Goal: Transaction & Acquisition: Purchase product/service

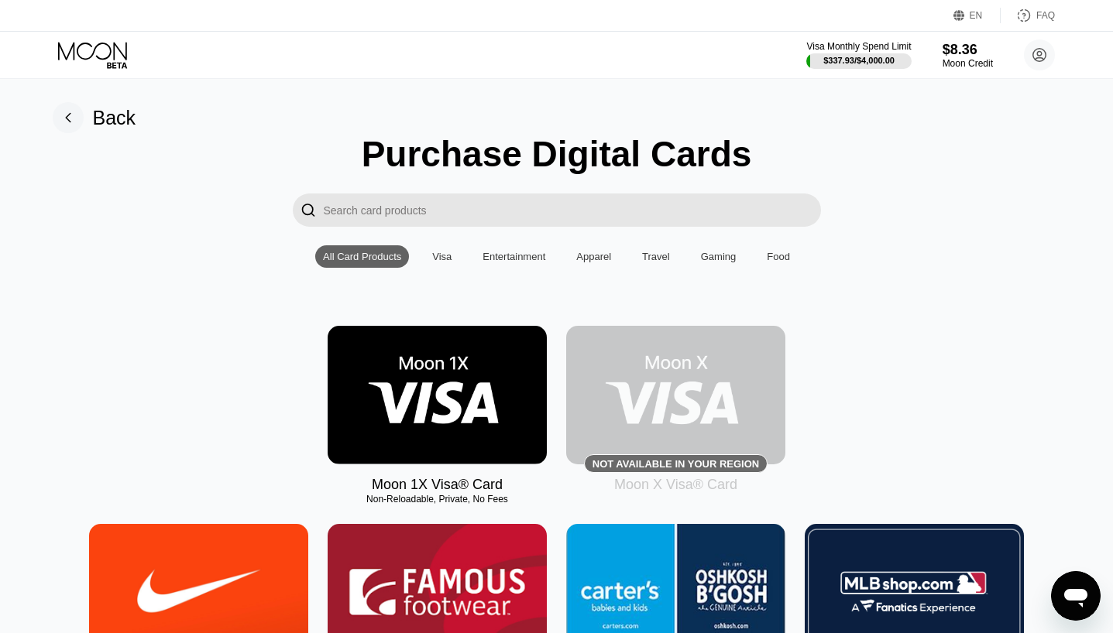
click at [408, 341] on img at bounding box center [437, 395] width 219 height 139
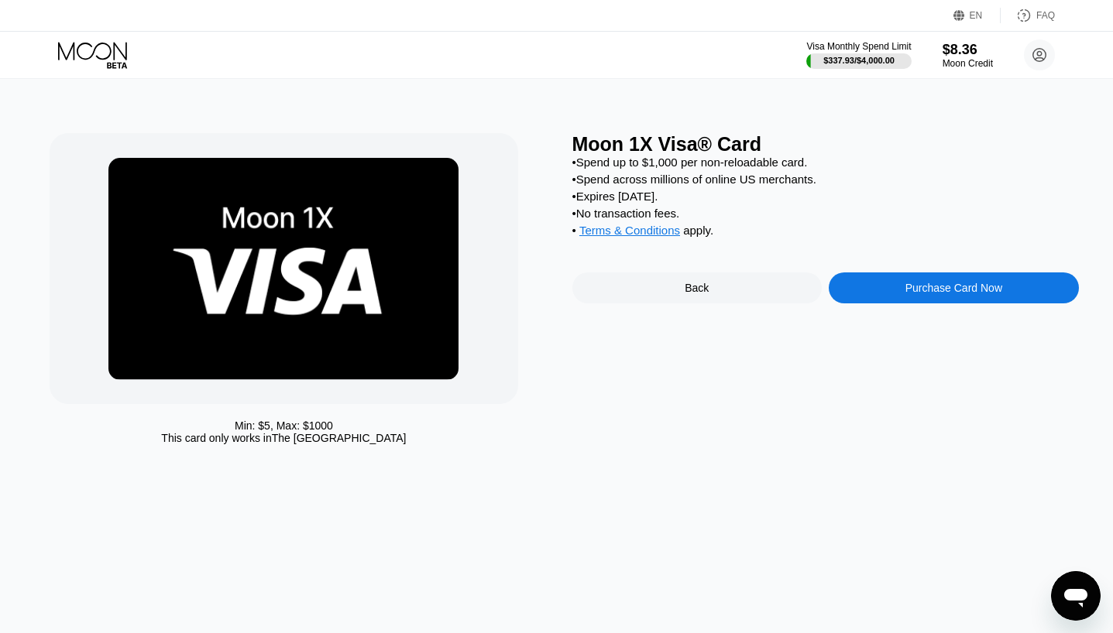
click at [410, 349] on img at bounding box center [283, 269] width 350 height 222
click at [900, 304] on div "Purchase Card Now" at bounding box center [953, 288] width 250 height 31
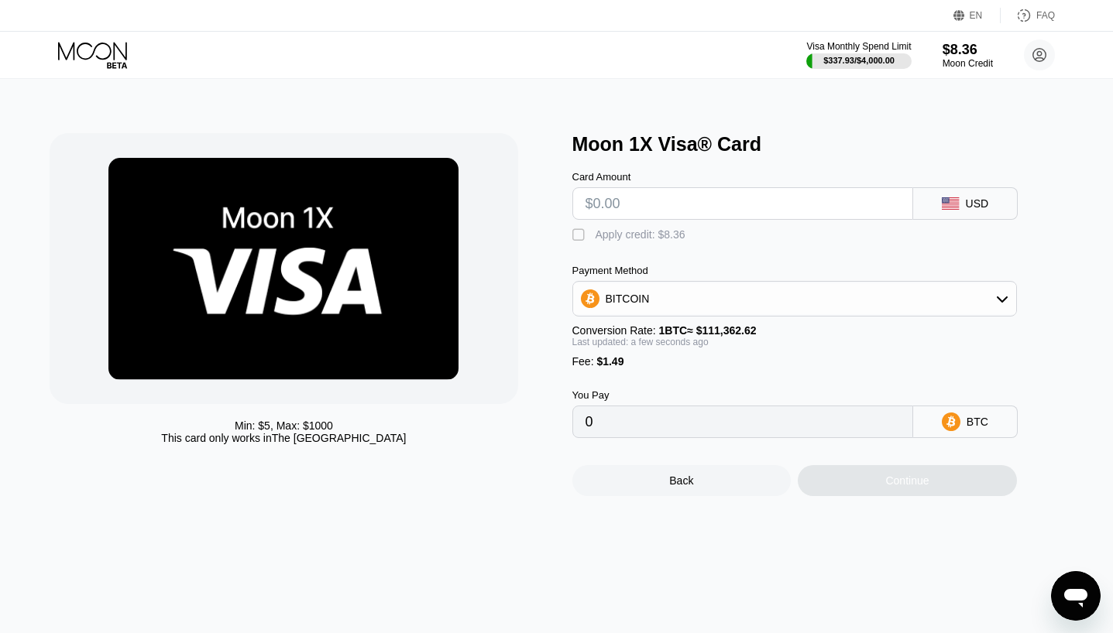
click at [650, 183] on div "Card Amount" at bounding box center [742, 177] width 341 height 12
click at [650, 202] on input "text" at bounding box center [742, 203] width 314 height 31
type input "$5"
type input "0.00005828"
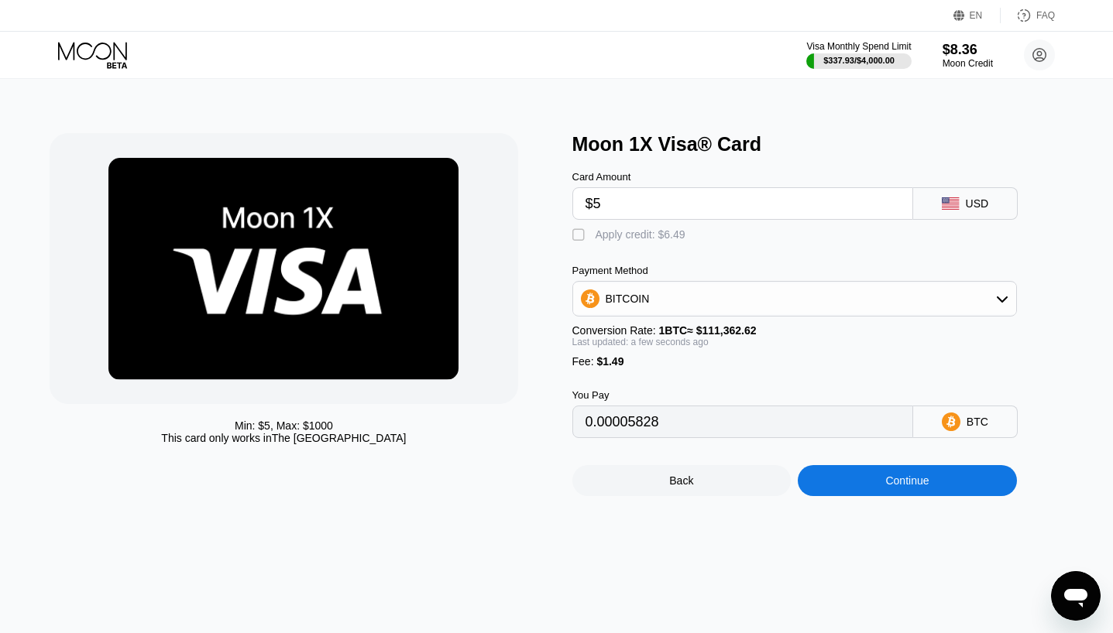
type input "$5"
click at [601, 267] on div "Card Amount $5 USD  Apply credit: $6.49 Payment Method BITCOIN Conversion Rate…" at bounding box center [820, 297] width 496 height 283
click at [600, 250] on div "Card Amount $5 USD  Apply credit: $6.49 Payment Method BITCOIN Conversion Rate…" at bounding box center [820, 297] width 496 height 283
click at [582, 235] on div "" at bounding box center [579, 235] width 15 height 15
type input "0"
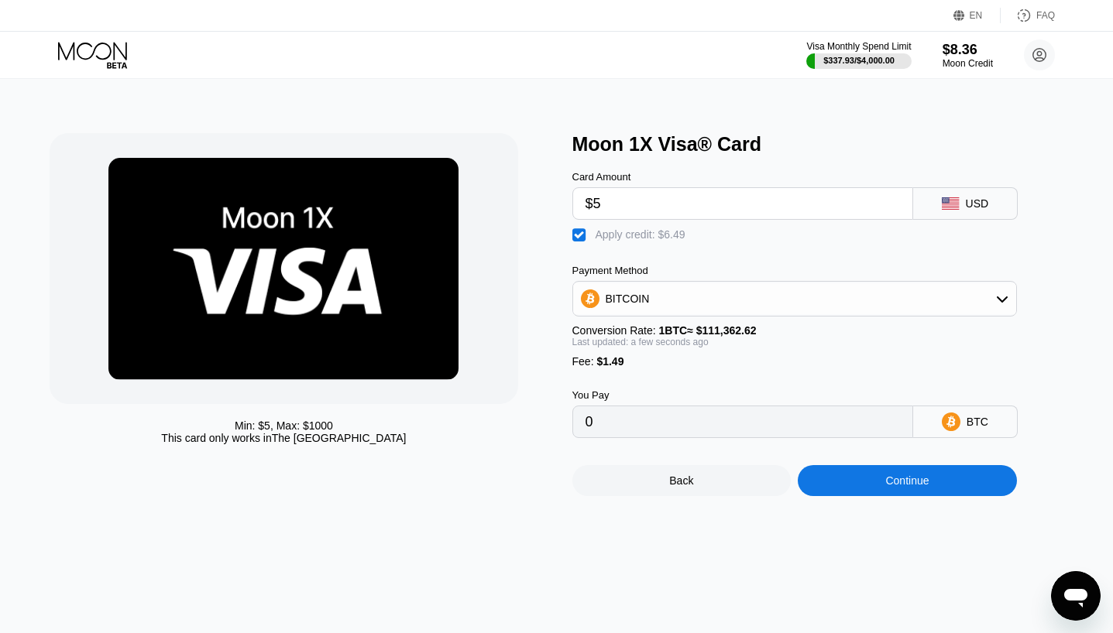
click at [901, 487] on div "Continue" at bounding box center [906, 481] width 43 height 12
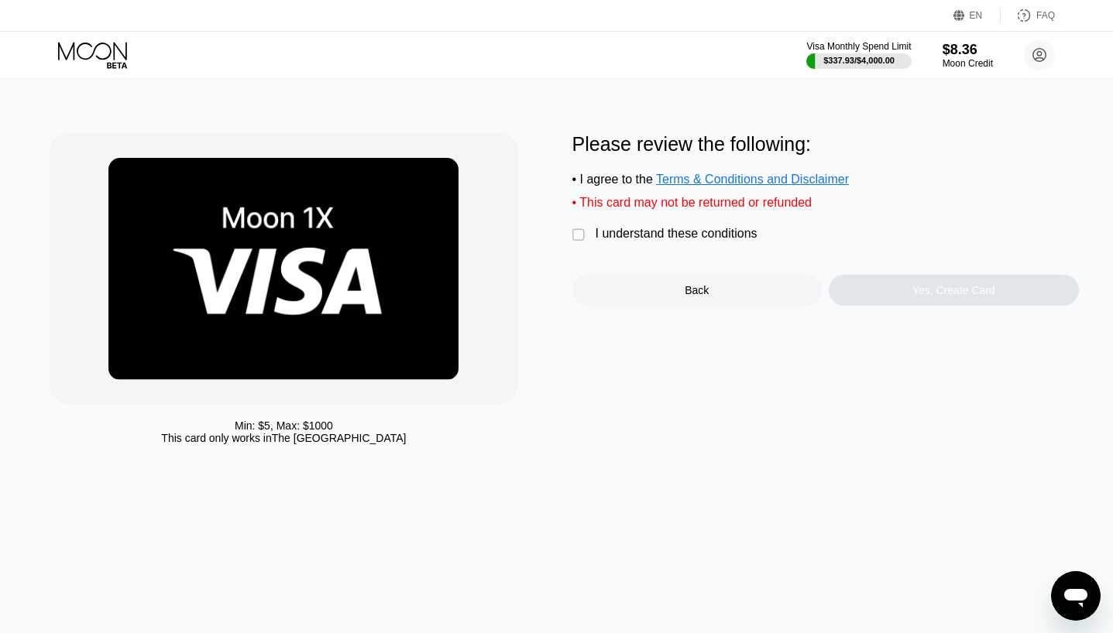
click at [737, 266] on div "Please review the following: • I agree to the Terms & Conditions and Disclaimer…" at bounding box center [825, 219] width 506 height 173
click at [709, 236] on div "I understand these conditions" at bounding box center [676, 234] width 162 height 14
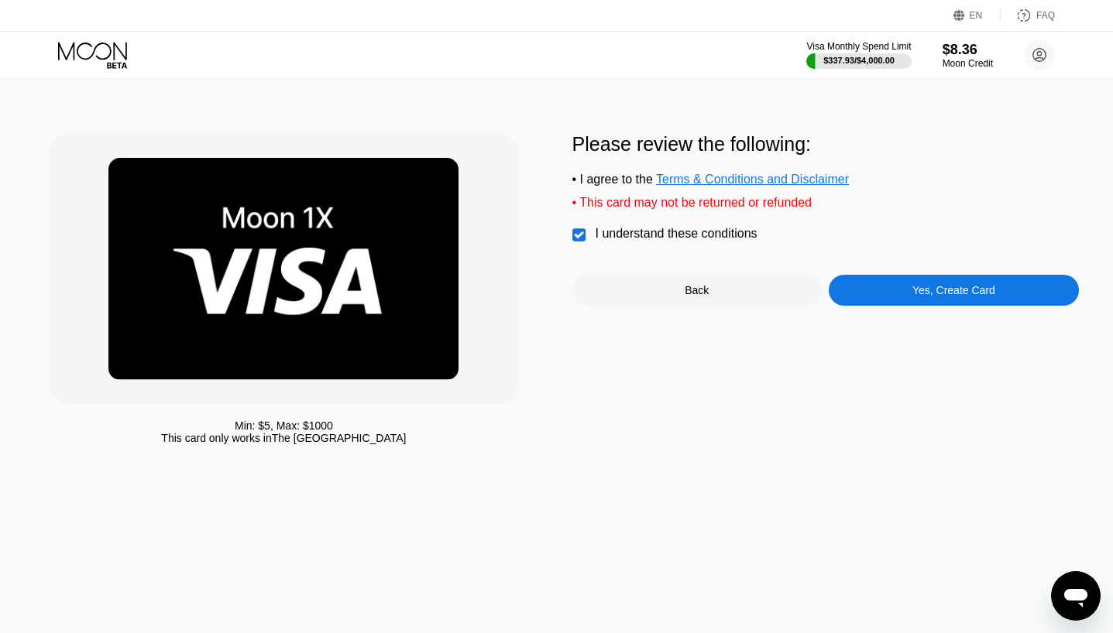
click at [880, 292] on div "Yes, Create Card" at bounding box center [953, 290] width 250 height 31
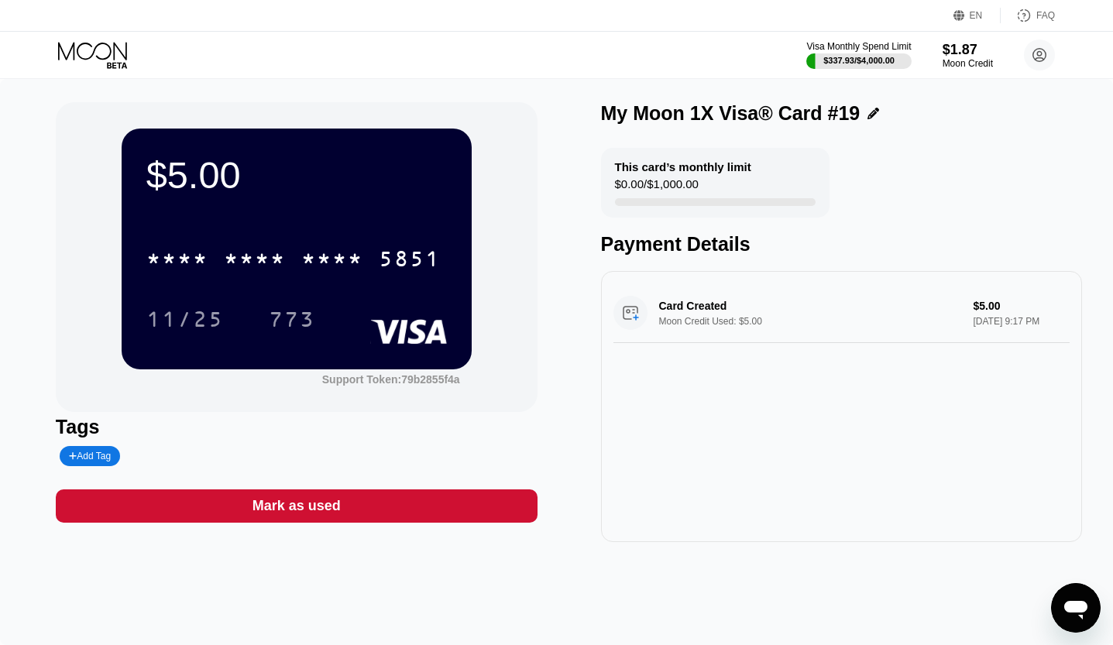
click at [313, 231] on div "* * * * * * * * * * * * 5851" at bounding box center [296, 254] width 300 height 53
click at [317, 245] on div "* * * * * * * * * * * * 5851" at bounding box center [293, 258] width 313 height 39
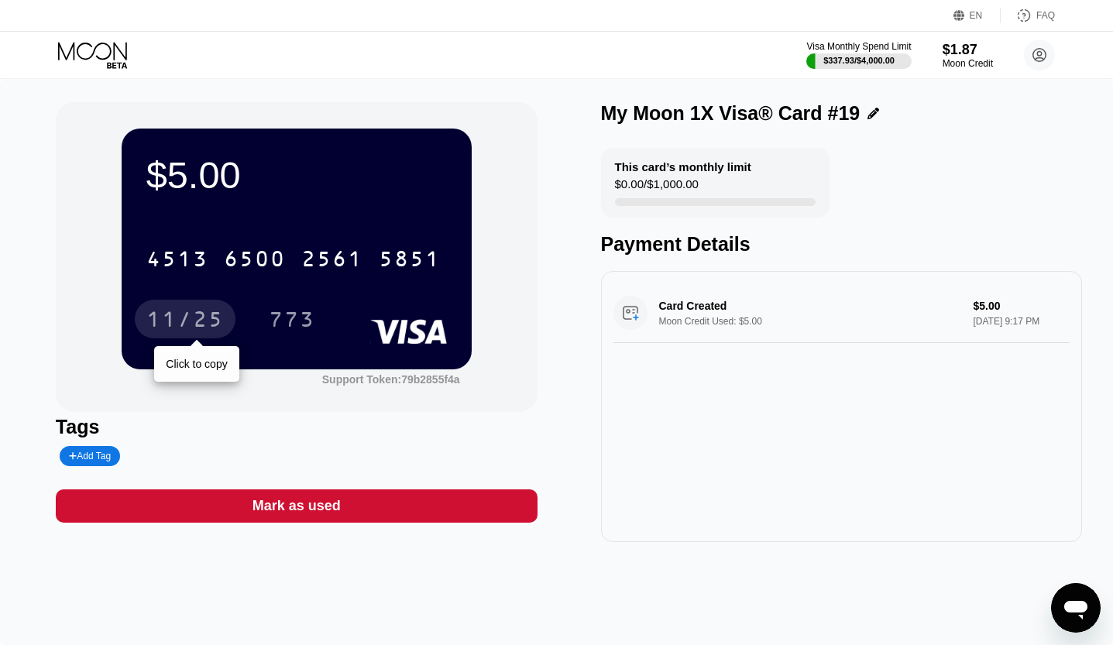
click at [180, 322] on div "11/25" at bounding box center [184, 321] width 77 height 25
click at [277, 332] on div "773" at bounding box center [292, 321] width 46 height 25
click at [187, 330] on div "11/25" at bounding box center [184, 321] width 77 height 25
drag, startPoint x: 316, startPoint y: 232, endPoint x: 316, endPoint y: 246, distance: 14.7
click at [315, 231] on div "[CREDIT_CARD_NUMBER]" at bounding box center [296, 254] width 300 height 53
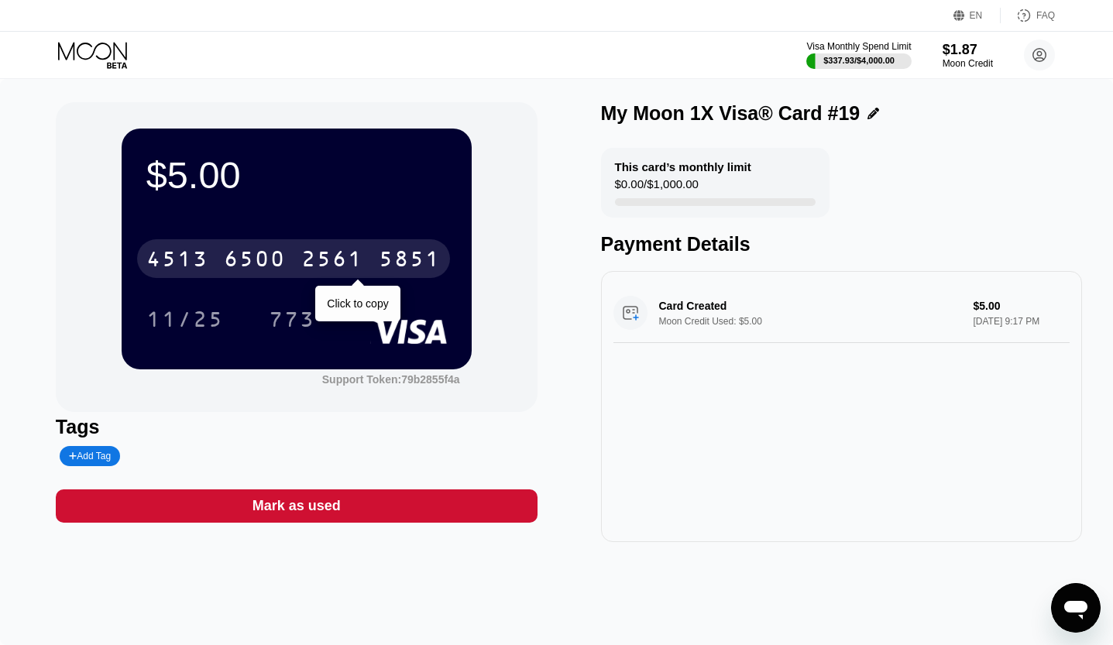
click at [316, 249] on div "4513 6500 2561 5851" at bounding box center [293, 258] width 313 height 39
click at [321, 249] on div "* * * * * * * * * * * * 5851" at bounding box center [293, 258] width 313 height 39
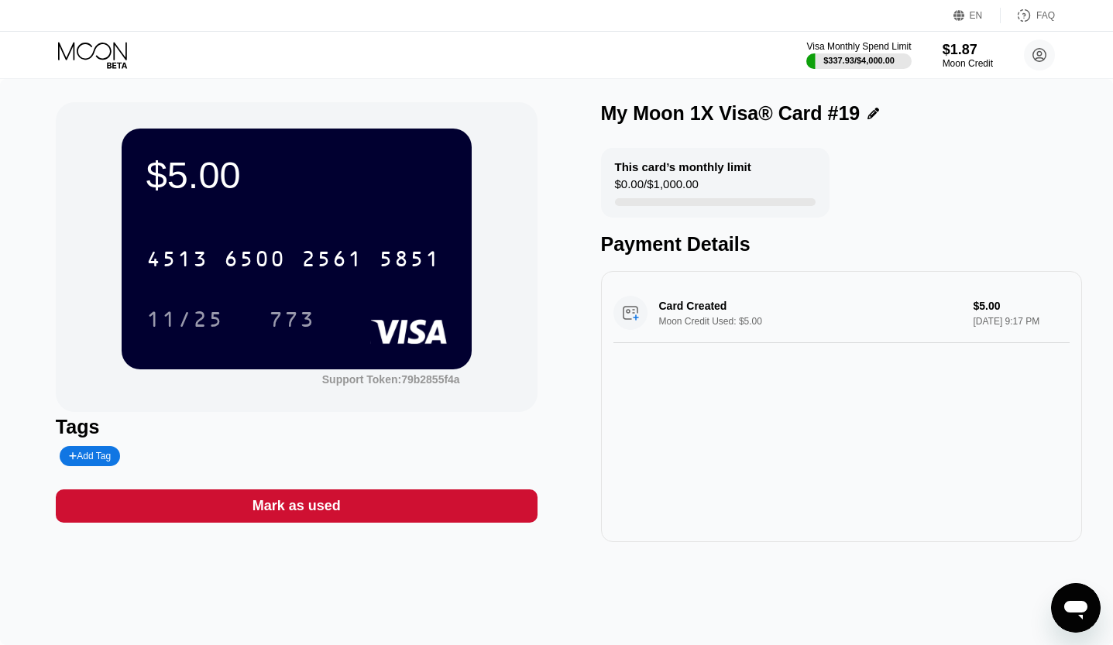
click at [297, 232] on div "[CREDIT_CARD_NUMBER]" at bounding box center [296, 254] width 300 height 53
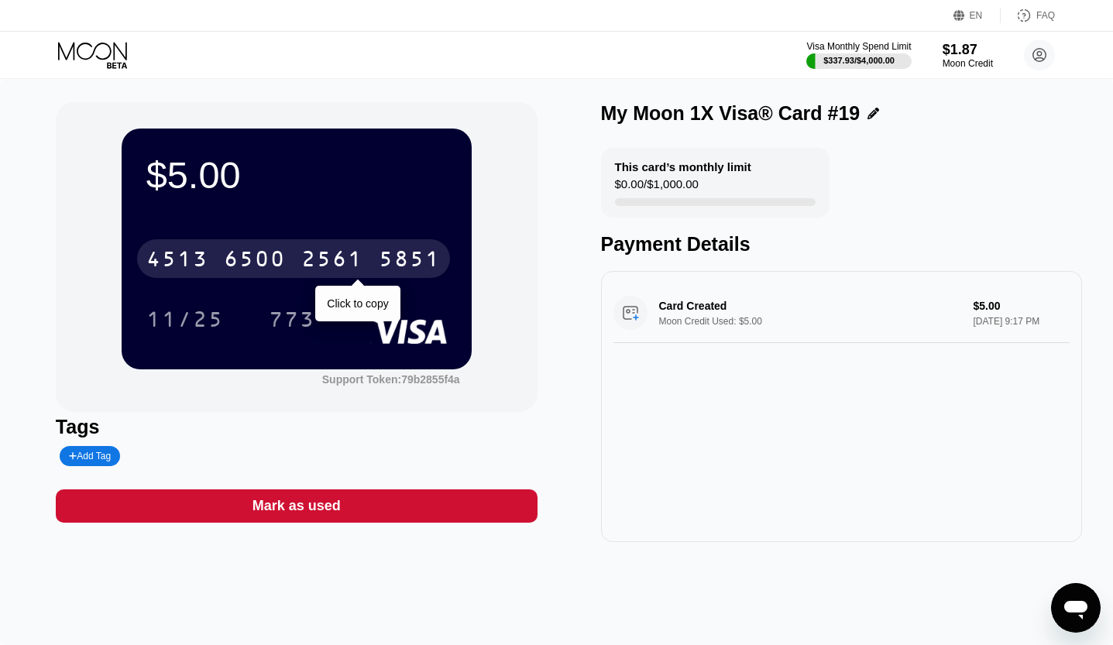
click at [298, 254] on div "[CREDIT_CARD_NUMBER]" at bounding box center [293, 258] width 313 height 39
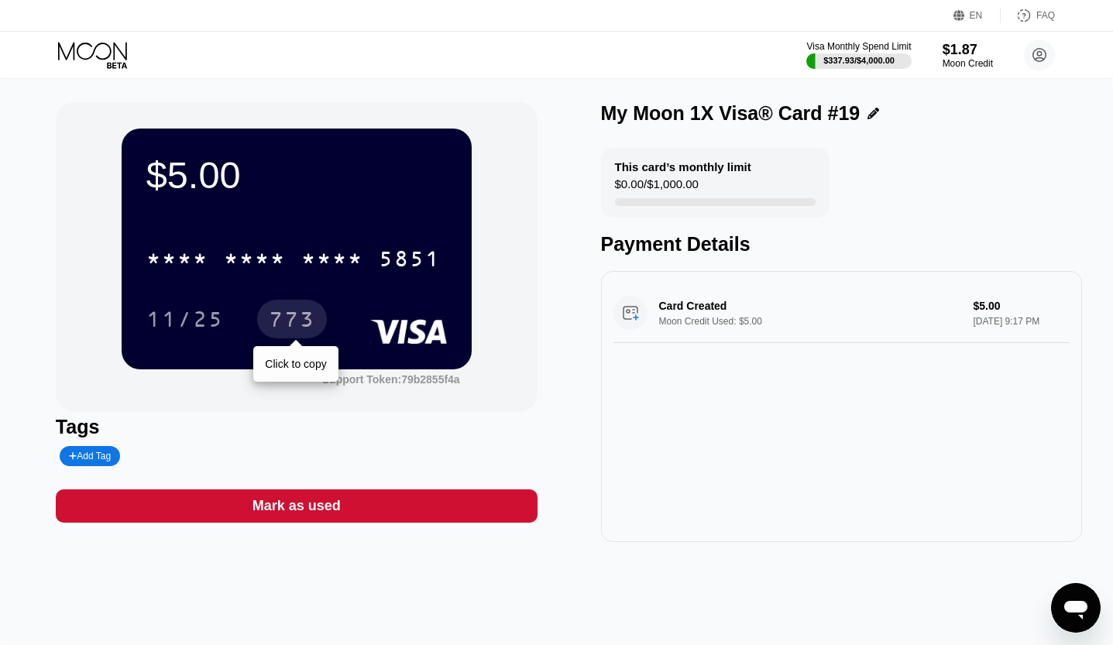
click at [203, 338] on div "11/25" at bounding box center [185, 319] width 101 height 39
click at [265, 337] on div "773" at bounding box center [292, 319] width 70 height 39
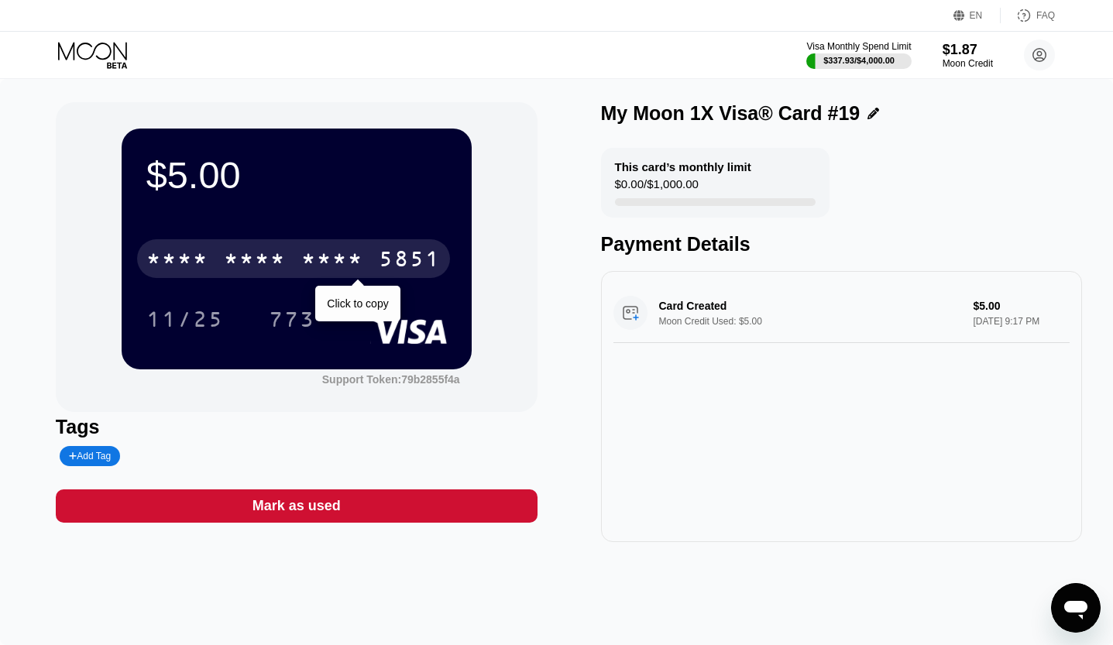
click at [247, 245] on div "* * * * * * * * * * * * 5851" at bounding box center [293, 258] width 313 height 39
click at [189, 302] on div "11/25" at bounding box center [185, 319] width 101 height 39
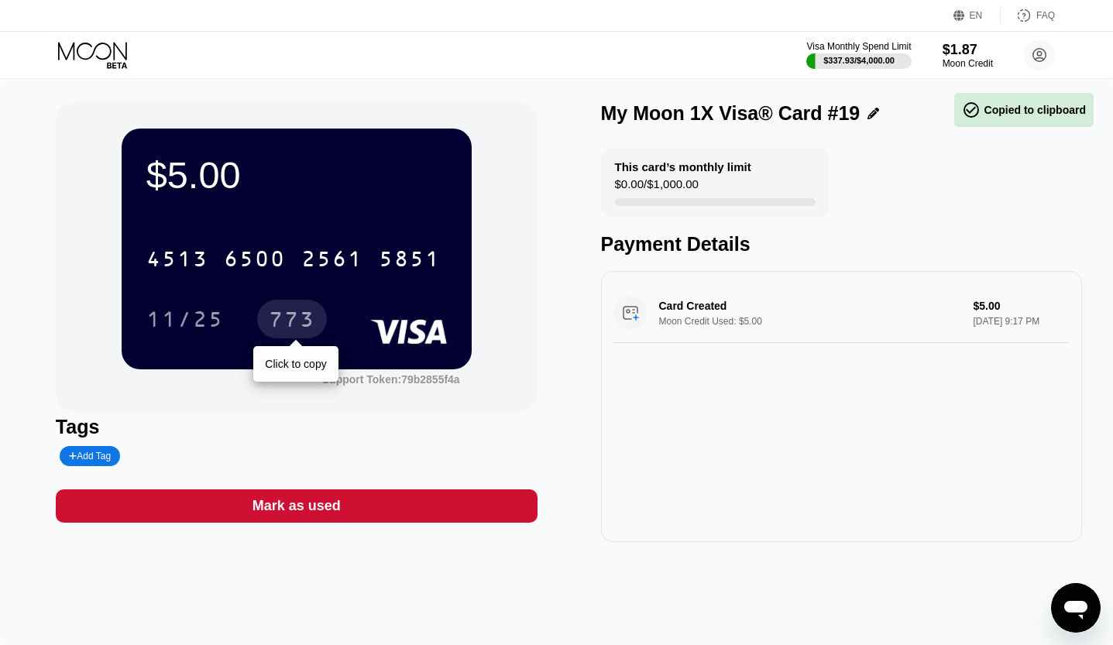
click at [299, 331] on div "773" at bounding box center [292, 321] width 46 height 25
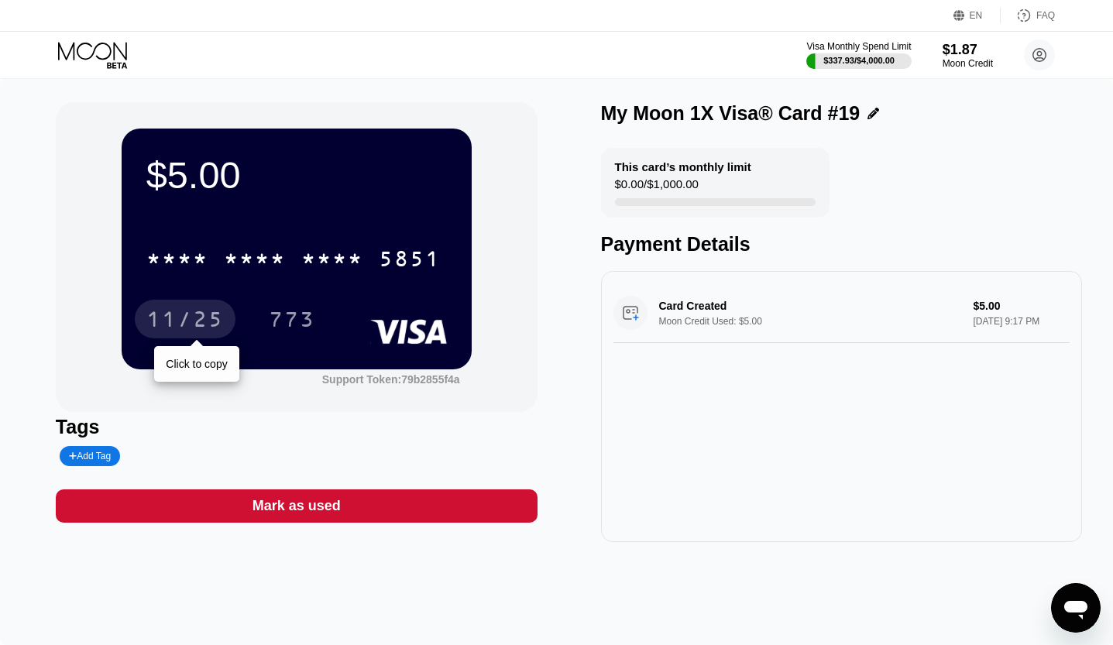
click at [182, 325] on div "11/25" at bounding box center [184, 321] width 77 height 25
click at [304, 324] on div "773" at bounding box center [292, 321] width 46 height 25
click at [139, 309] on div "11/25" at bounding box center [185, 319] width 101 height 39
click at [225, 246] on div "* * * * * * * * * * * * 5851" at bounding box center [293, 258] width 313 height 39
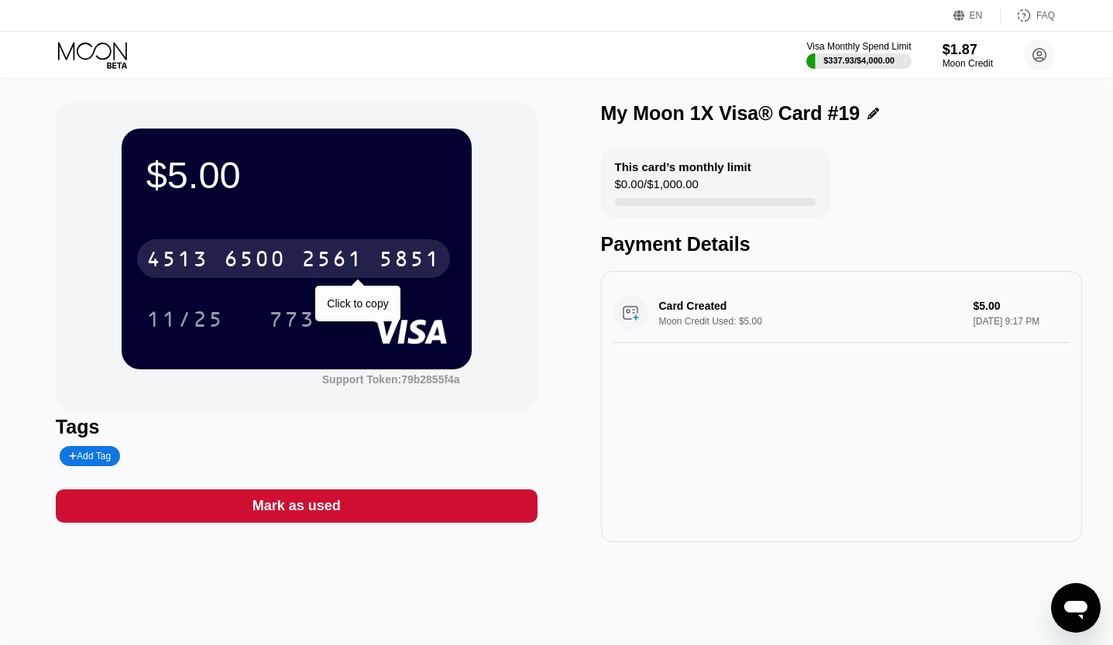
click at [170, 310] on div "11/25" at bounding box center [185, 319] width 101 height 39
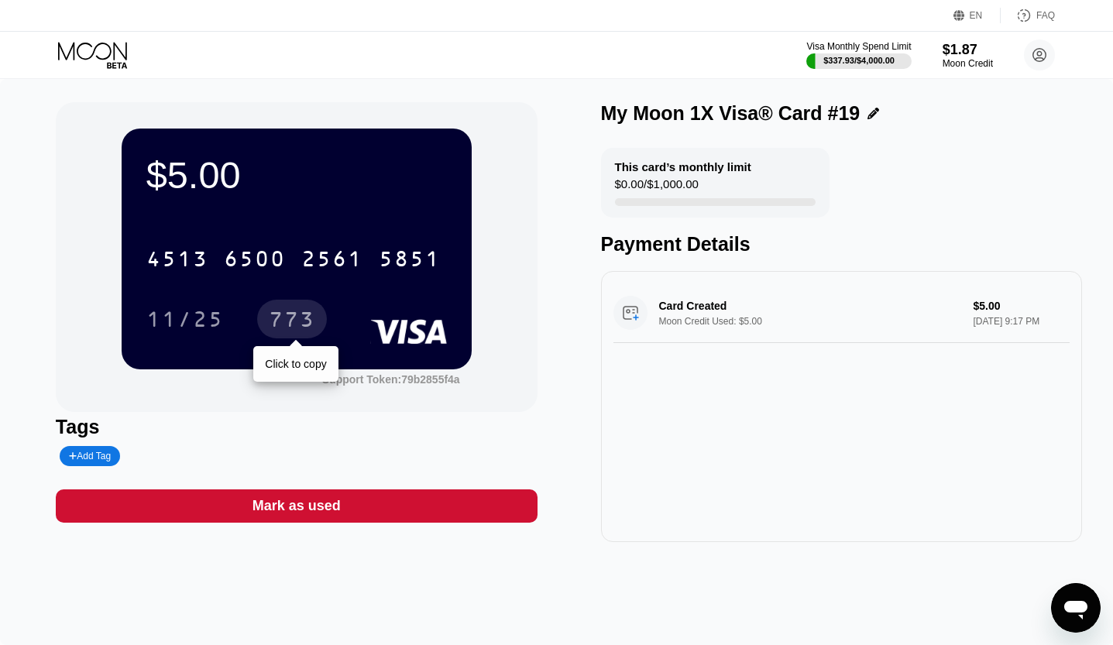
drag, startPoint x: 295, startPoint y: 309, endPoint x: 448, endPoint y: 235, distance: 169.3
click at [295, 309] on div "773" at bounding box center [292, 319] width 70 height 39
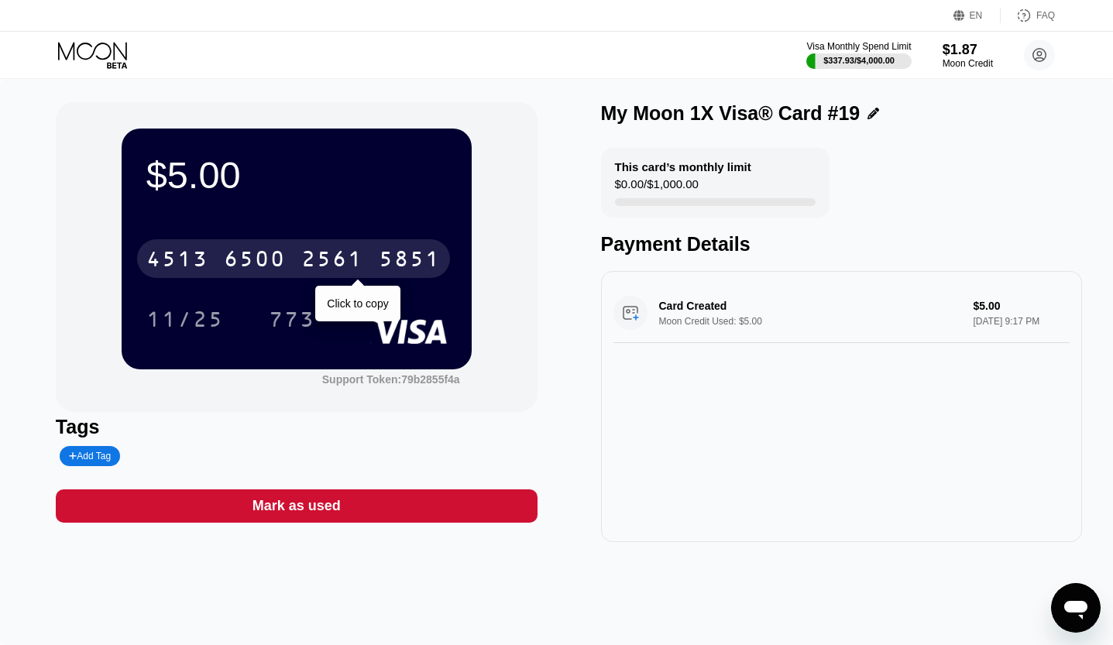
click at [191, 312] on div "11/25" at bounding box center [184, 321] width 77 height 25
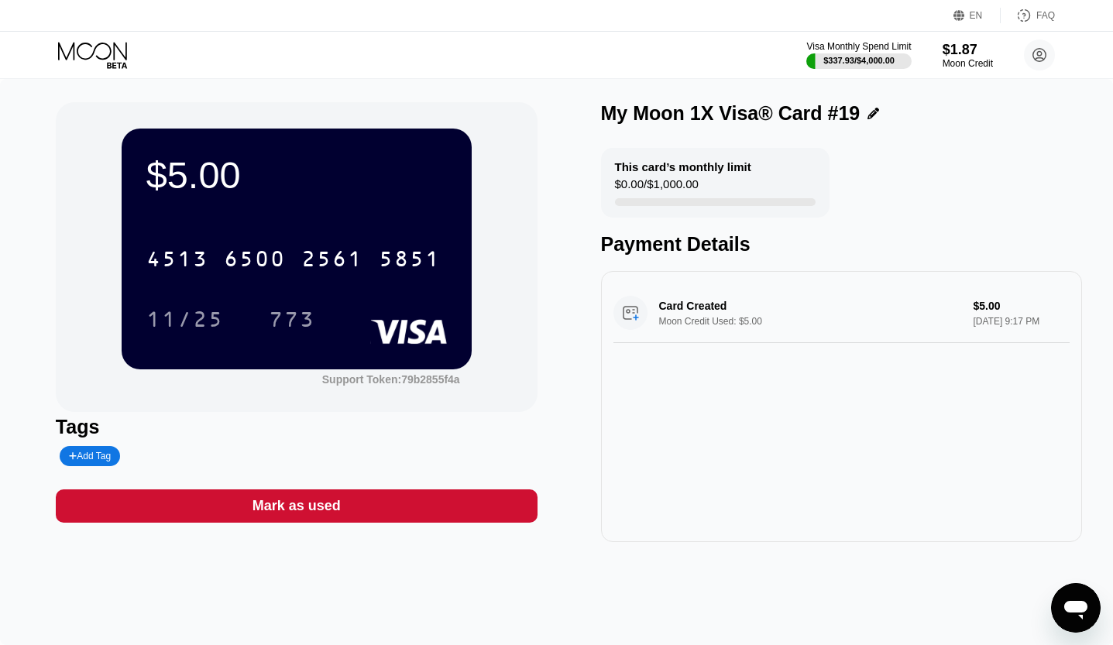
click at [78, 56] on icon at bounding box center [92, 51] width 69 height 18
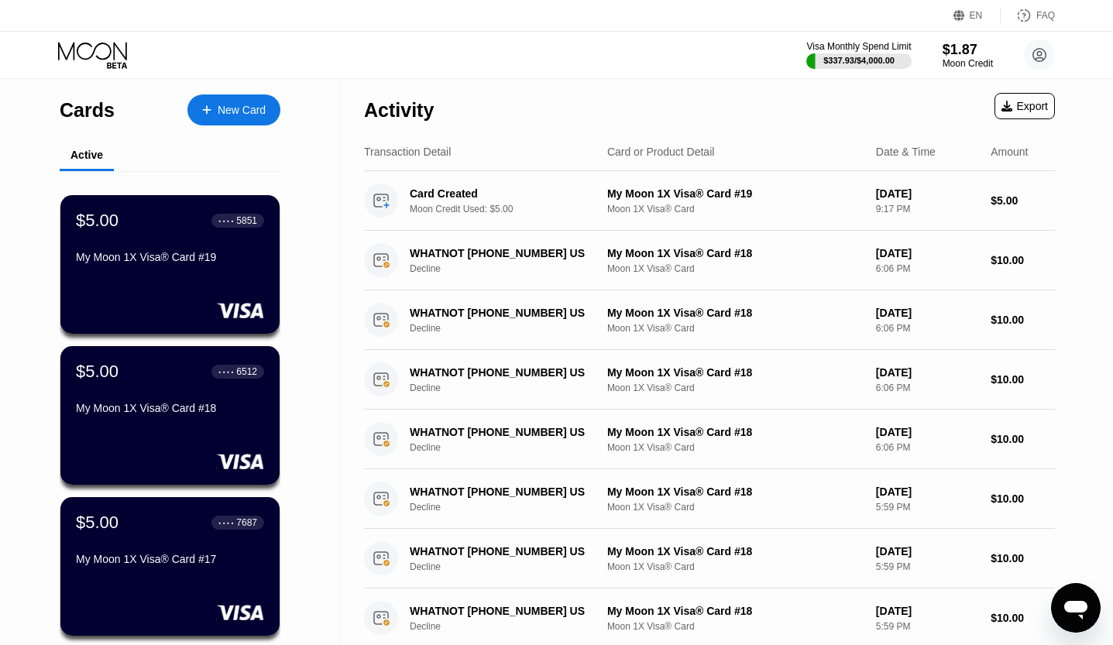
click at [257, 117] on div "New Card" at bounding box center [242, 110] width 48 height 13
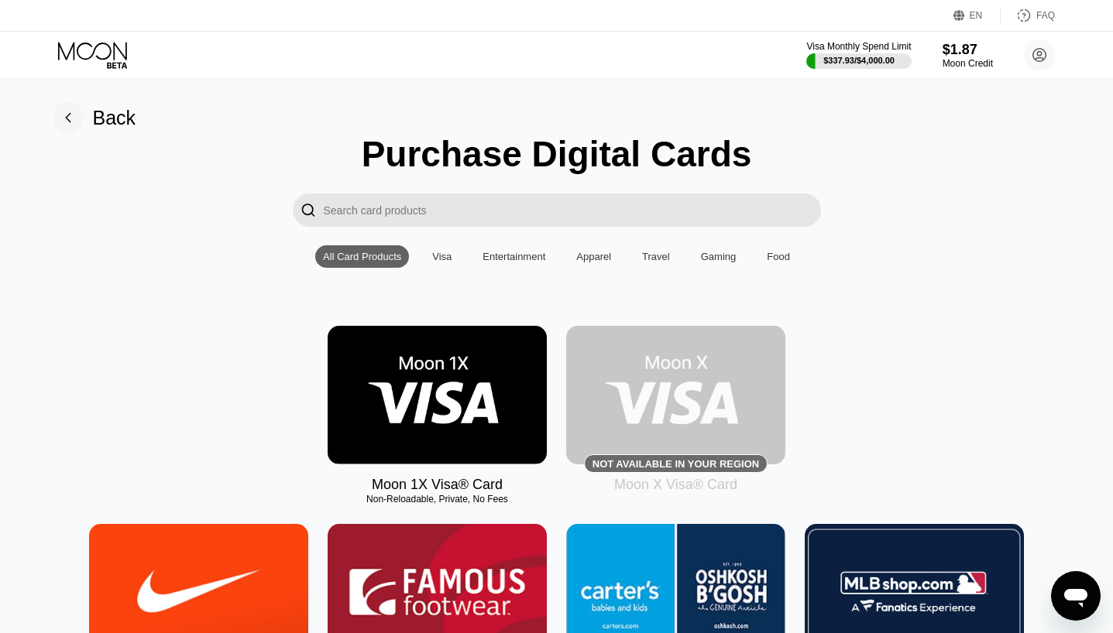
click at [444, 442] on img at bounding box center [437, 395] width 219 height 139
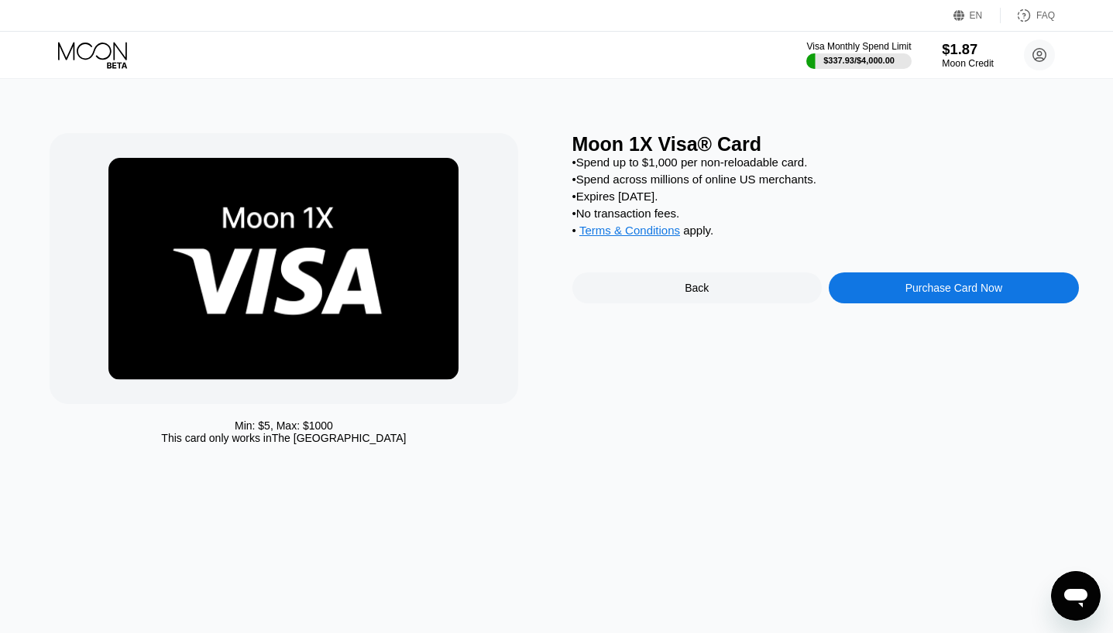
click at [959, 69] on div "Moon Credit" at bounding box center [968, 63] width 52 height 11
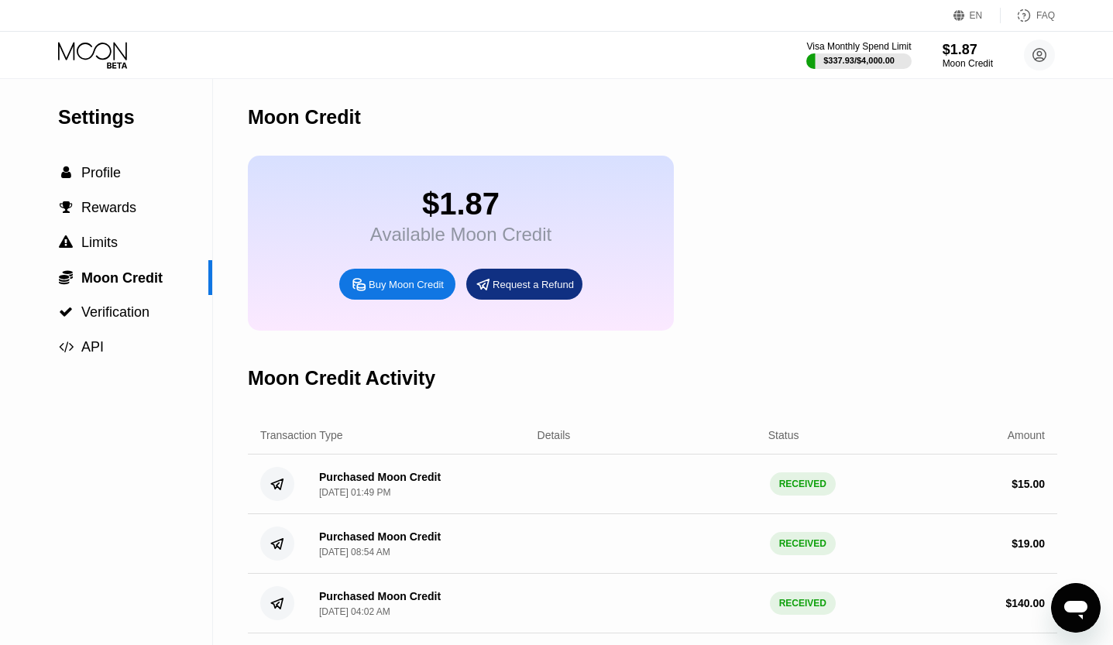
click at [417, 291] on div "Buy Moon Credit" at bounding box center [406, 284] width 75 height 13
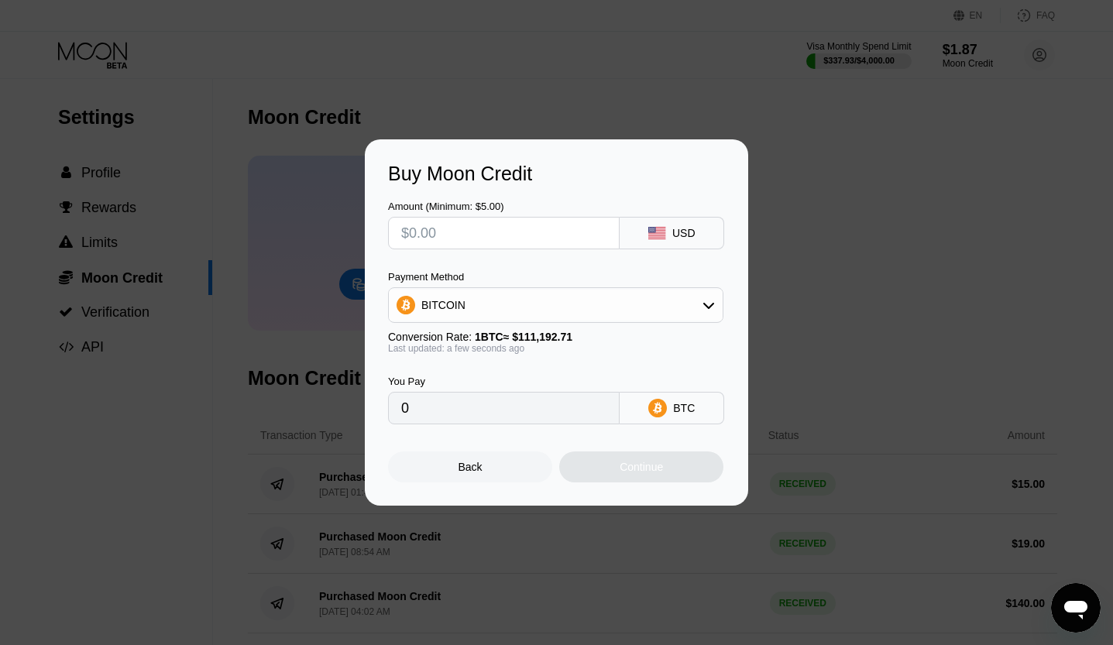
click at [491, 230] on input "text" at bounding box center [503, 233] width 205 height 31
type input "$10"
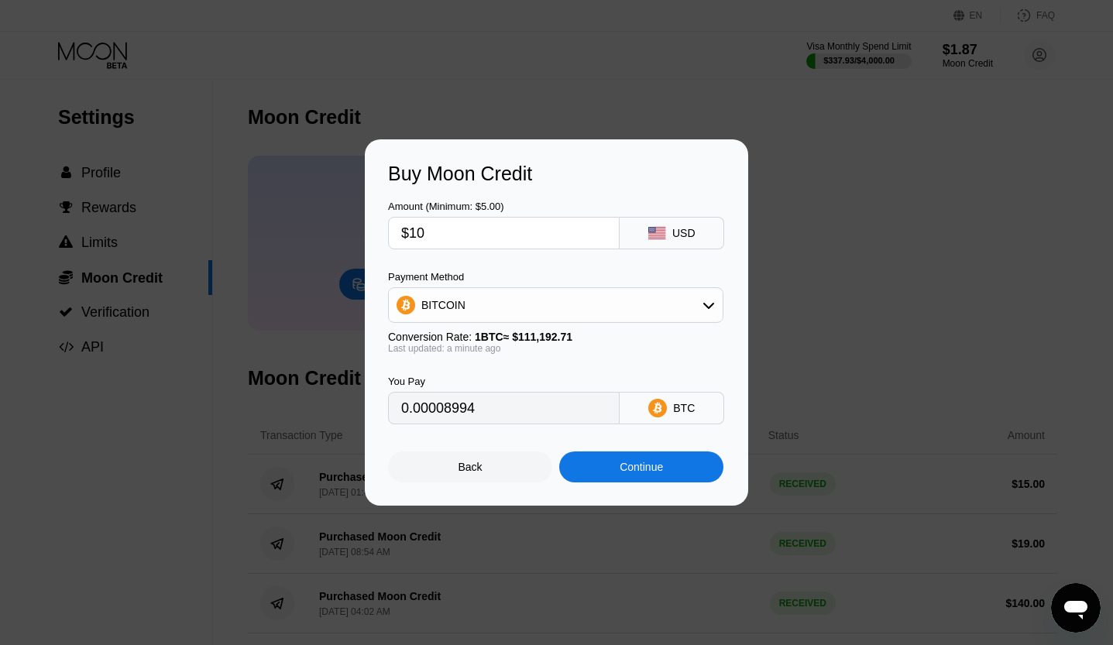
type input "0.00008994"
type input "$1"
type input "0.00000900"
type input "$11"
type input "0.00009893"
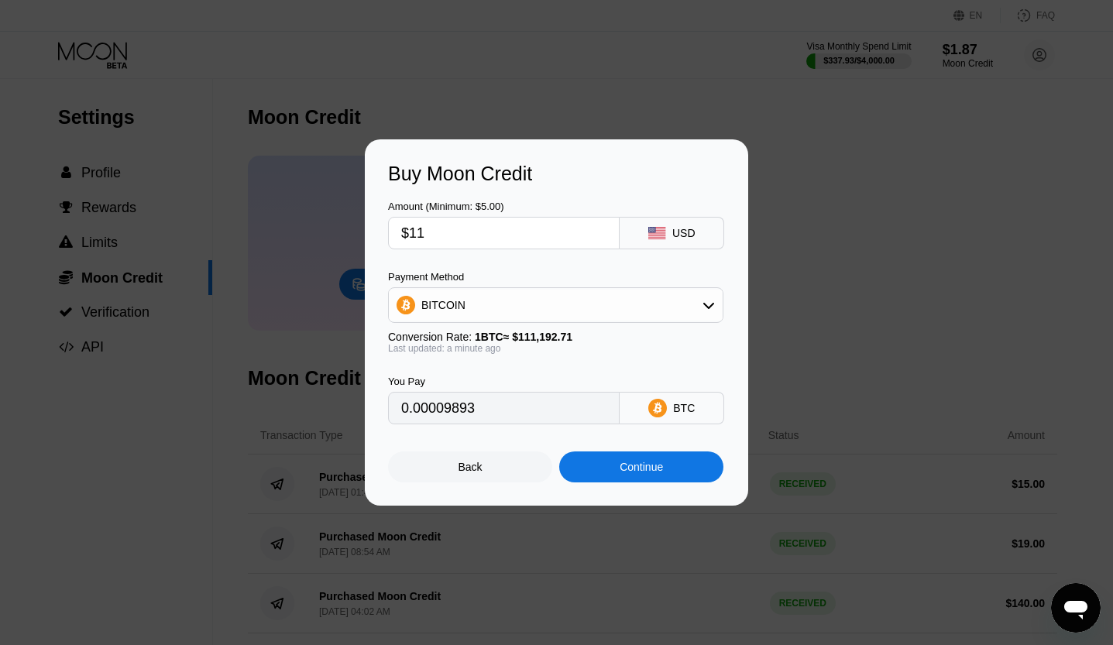
type input "$1"
type input "0.00000900"
type input "$12"
type input "0.00010793"
click at [479, 242] on input "$12" at bounding box center [503, 233] width 205 height 31
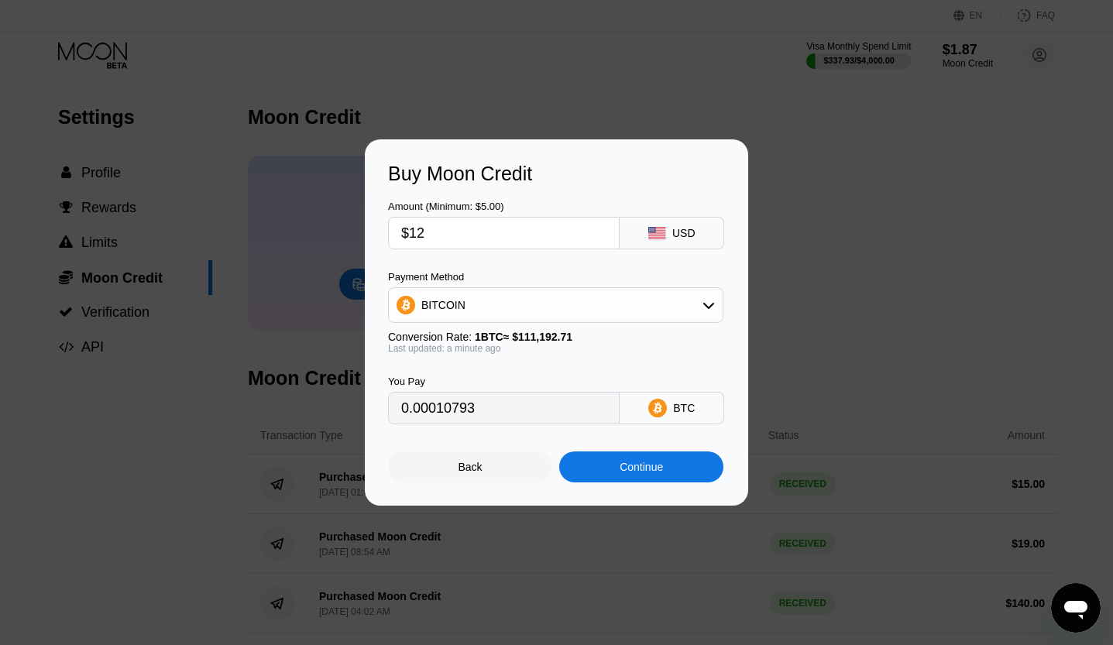
type input "$1"
type input "0.00000900"
type input "0"
type input "$2"
type input "0.00001799"
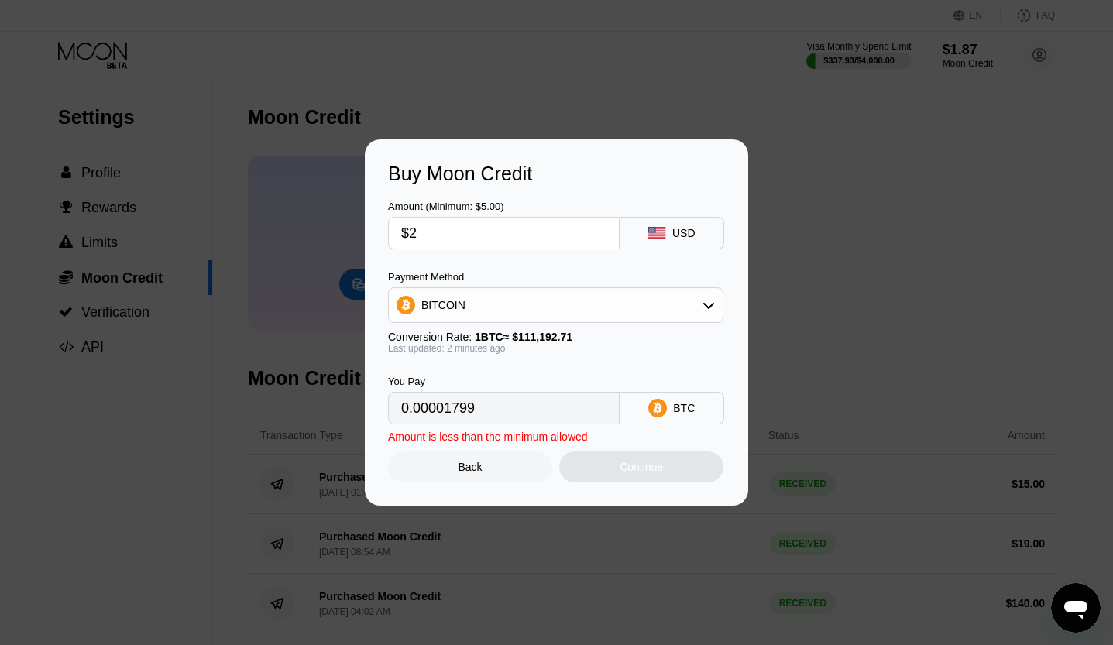
type input "$20"
type input "0.00017987"
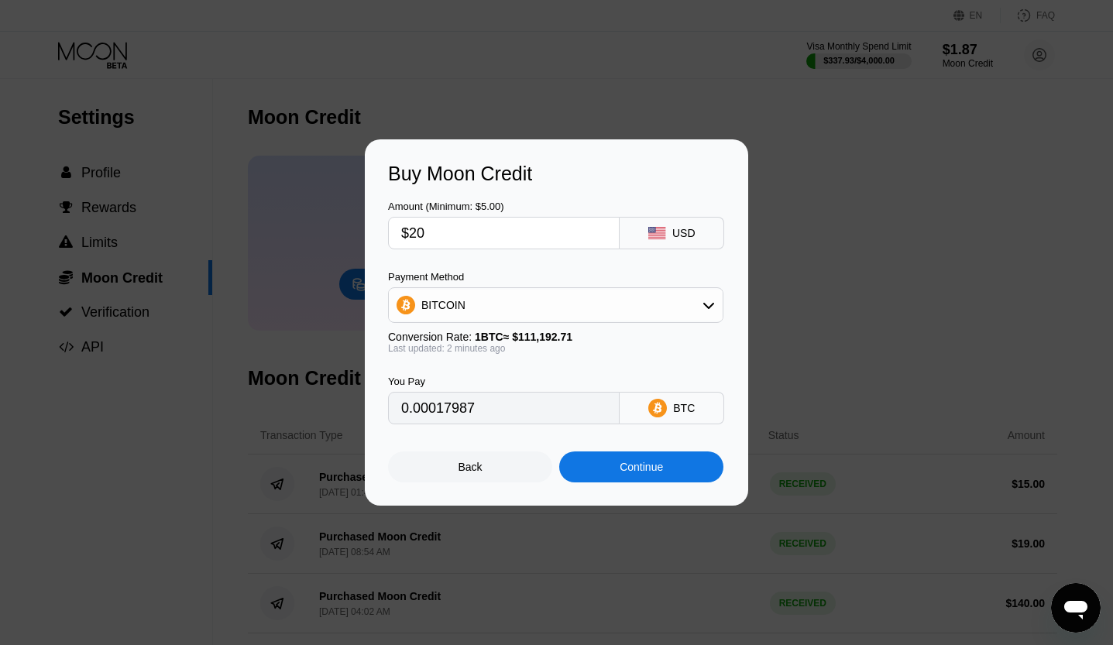
type input "$20"
click at [632, 480] on div "Continue" at bounding box center [641, 466] width 164 height 31
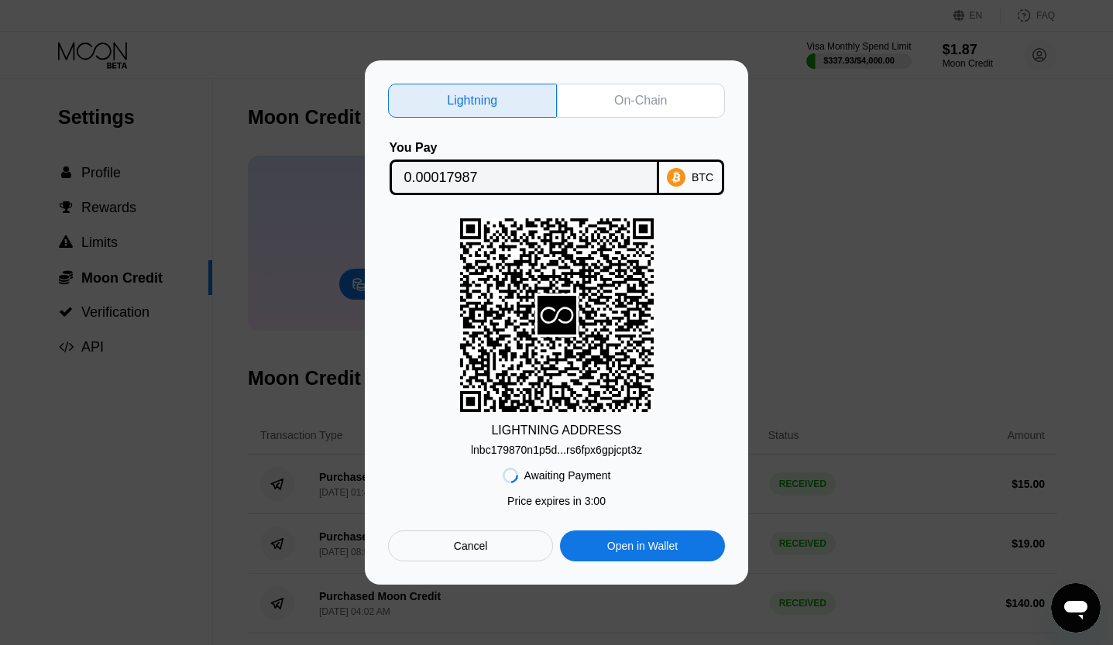
click at [631, 114] on div "Lightning On-Chain You Pay 0.00017987 BTC LIGHTNING ADDRESS lnbc179870n1p5d...r…" at bounding box center [556, 323] width 337 height 478
click at [633, 102] on div "On-Chain" at bounding box center [640, 100] width 53 height 15
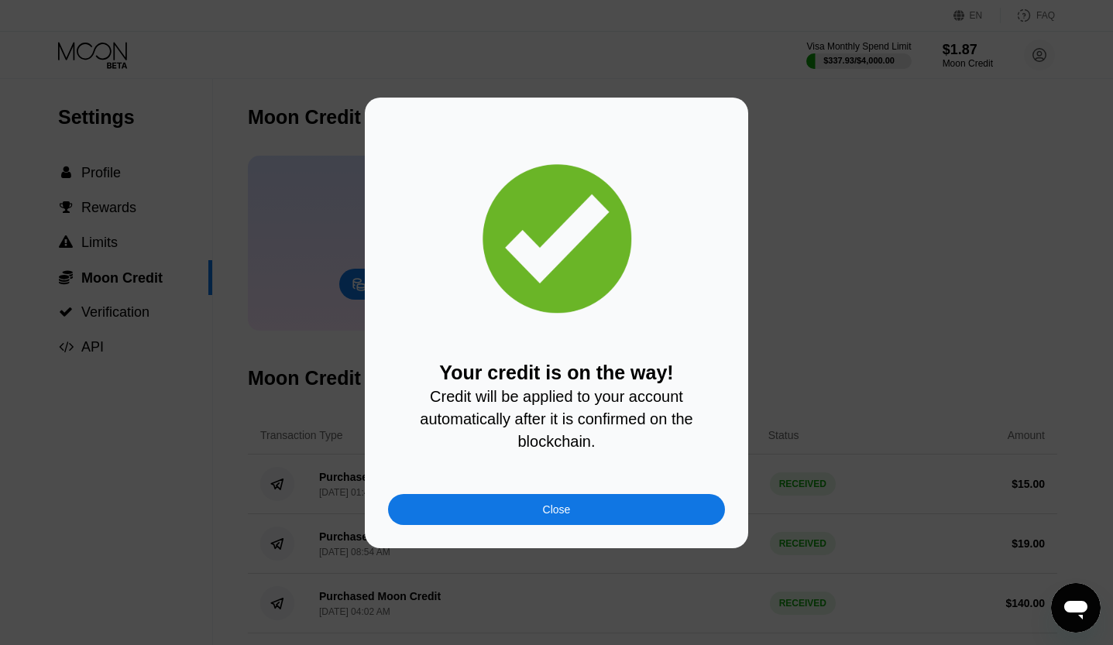
click at [535, 521] on div "Close" at bounding box center [556, 509] width 337 height 31
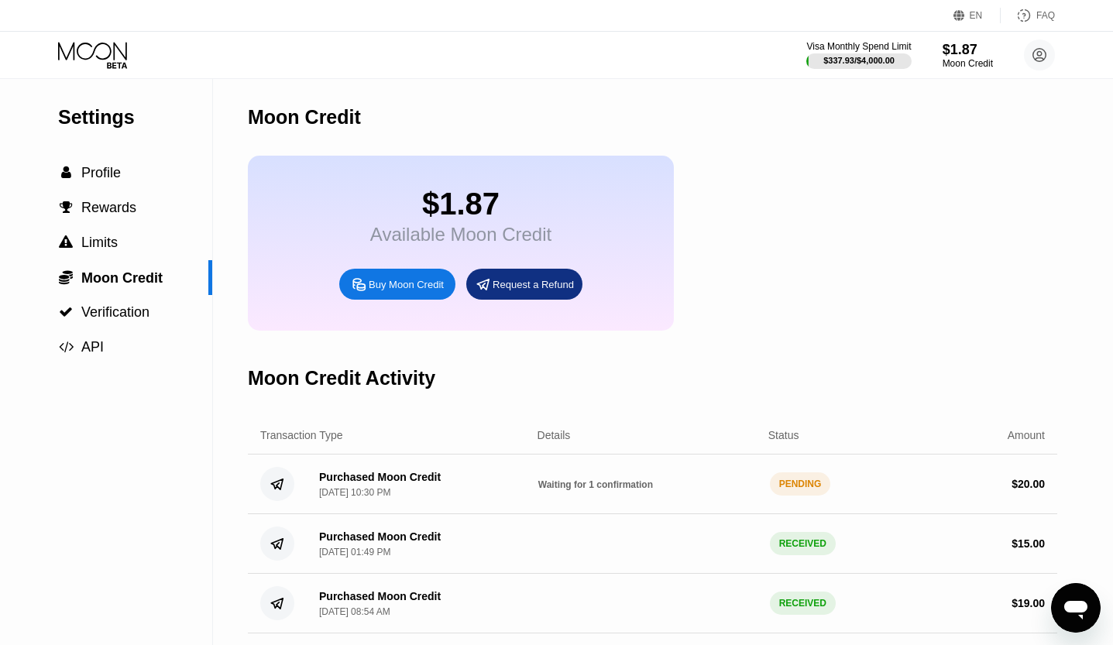
click at [740, 490] on div "Waiting for 1 confirmation" at bounding box center [647, 484] width 219 height 12
click at [755, 490] on div "Waiting for 1 confirmation" at bounding box center [647, 484] width 219 height 12
click at [765, 504] on div "Purchased Moon Credit [DATE] 10:30 PM Waiting for 1 confirmation PENDING $ 20.00" at bounding box center [652, 485] width 809 height 60
click at [772, 496] on div "PENDING" at bounding box center [800, 483] width 61 height 23
click at [833, 365] on div "Moon Credit Activity" at bounding box center [652, 378] width 809 height 77
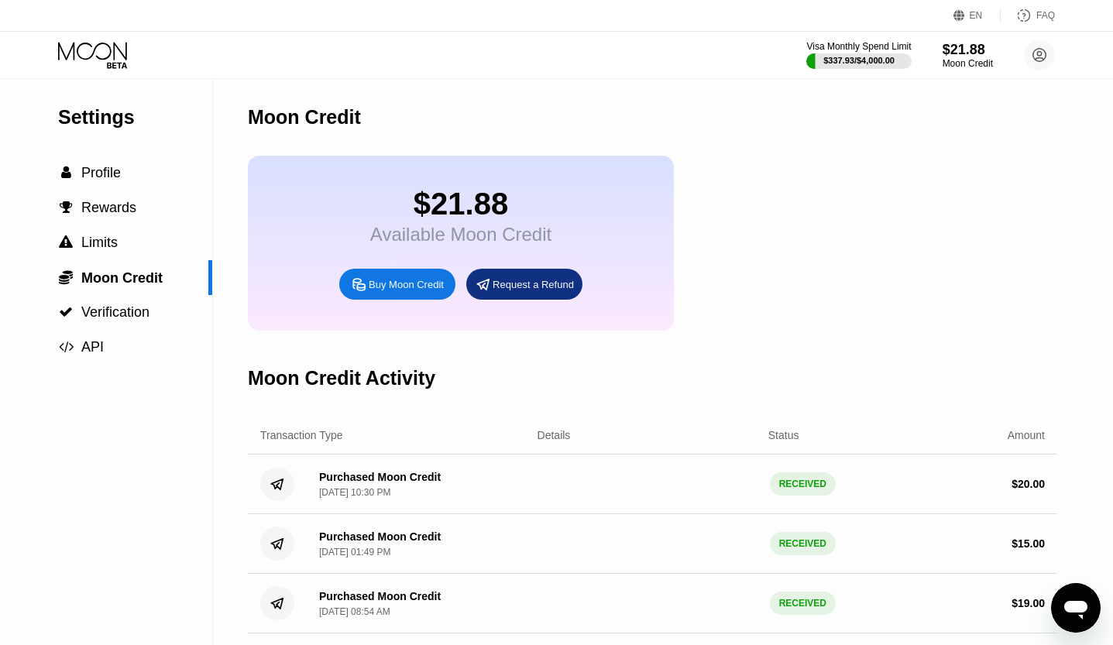
drag, startPoint x: 68, startPoint y: 76, endPoint x: 74, endPoint y: 65, distance: 12.1
click at [68, 74] on div "Visa Monthly Spend Limit $337.93 / $4,000.00 $21.88 Moon Credit France Poraque …" at bounding box center [556, 55] width 1113 height 46
click at [74, 65] on icon at bounding box center [94, 55] width 72 height 27
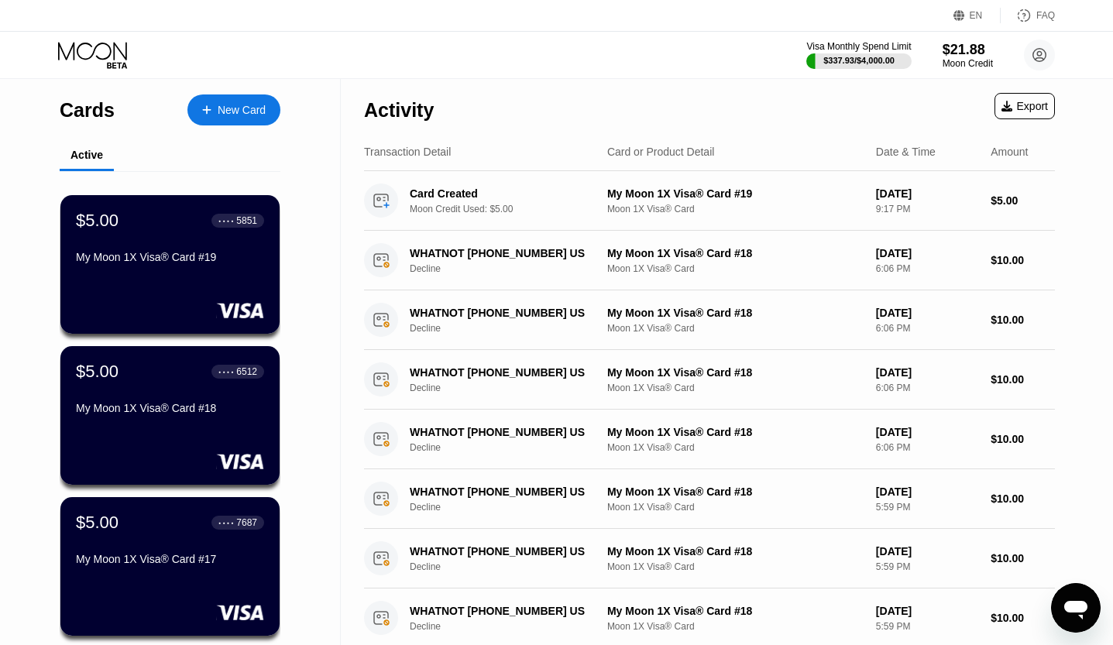
click at [280, 111] on div "Cards New Card Active $5.00 ● ● ● ● 5851 My Moon 1X Visa® Card #19 $5.00 ● ● ● …" at bounding box center [170, 550] width 341 height 942
click at [249, 111] on div "New Card" at bounding box center [242, 110] width 48 height 13
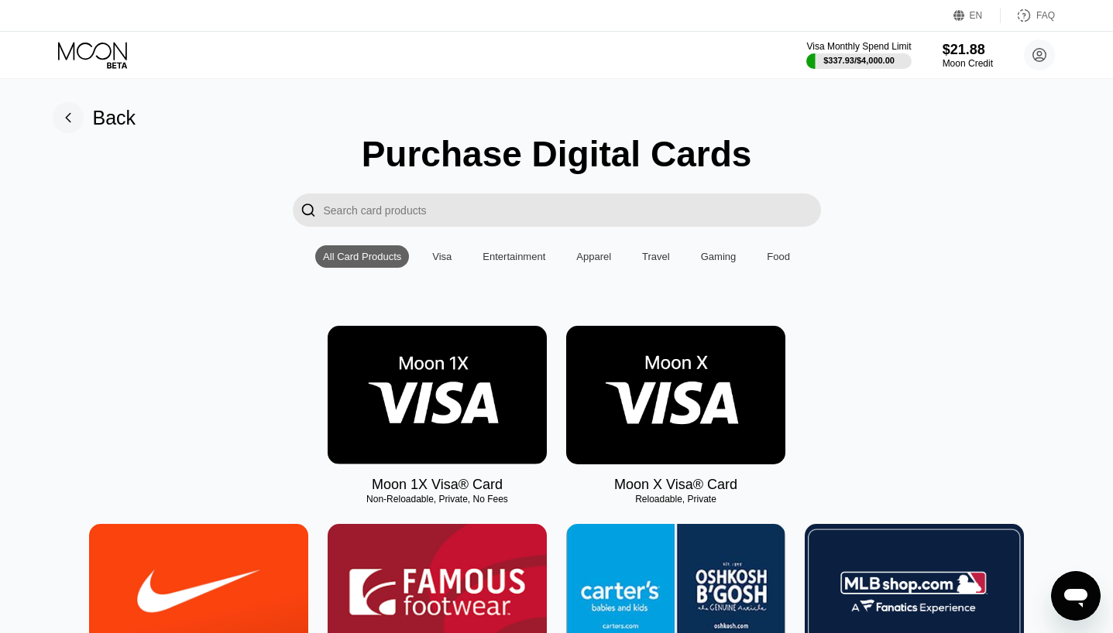
click at [451, 356] on img at bounding box center [437, 395] width 219 height 139
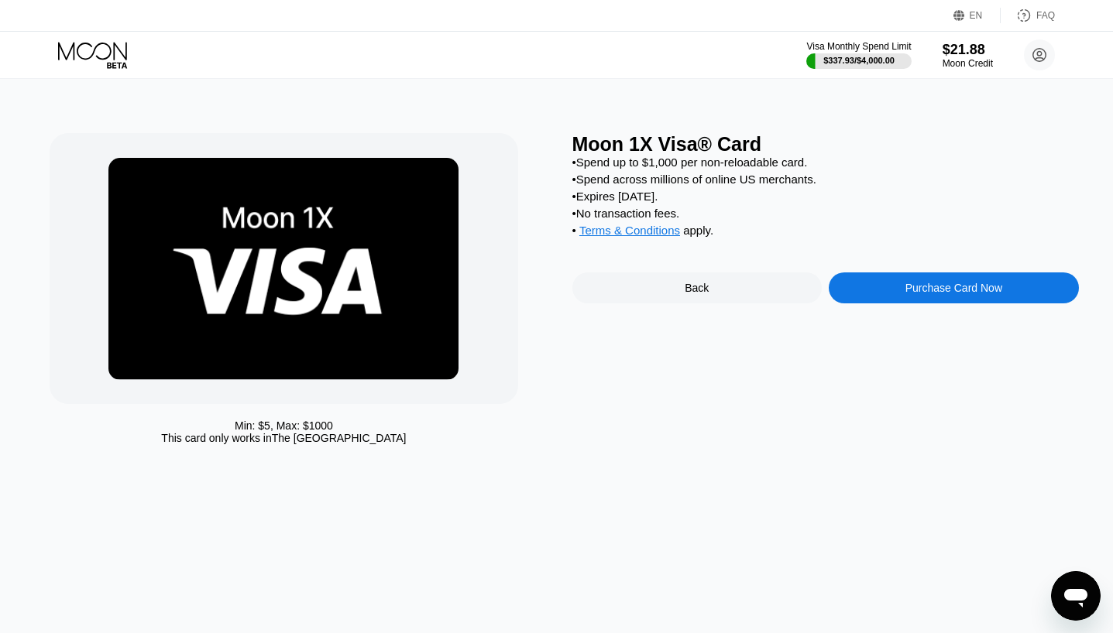
click at [907, 304] on div "Purchase Card Now" at bounding box center [953, 288] width 250 height 31
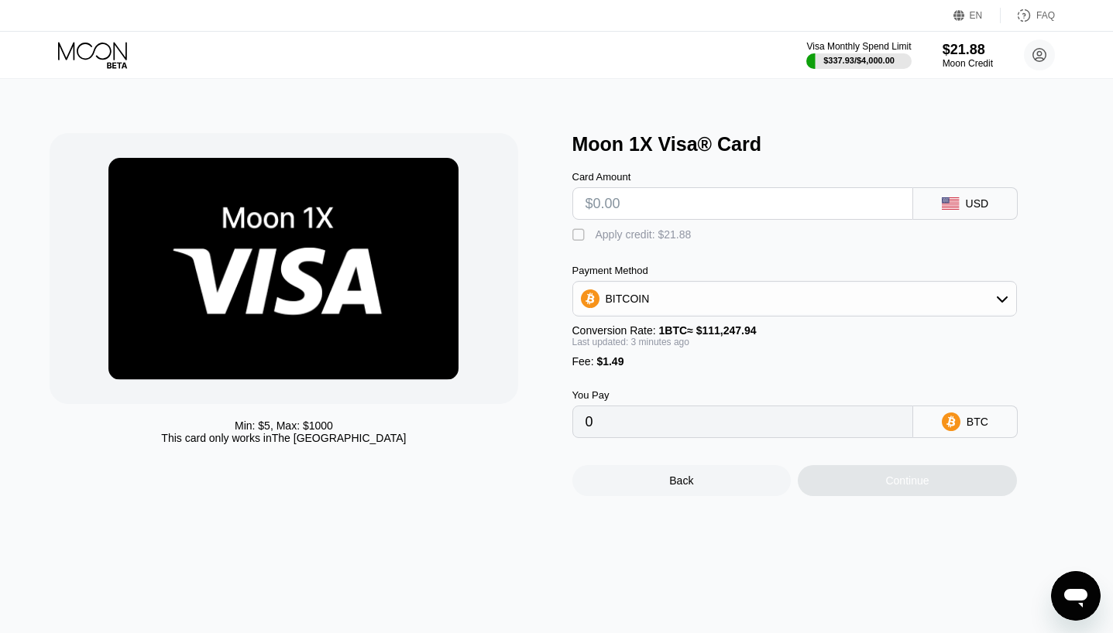
click at [714, 176] on div "Card Amount" at bounding box center [742, 177] width 341 height 12
click at [708, 211] on input "text" at bounding box center [742, 203] width 314 height 31
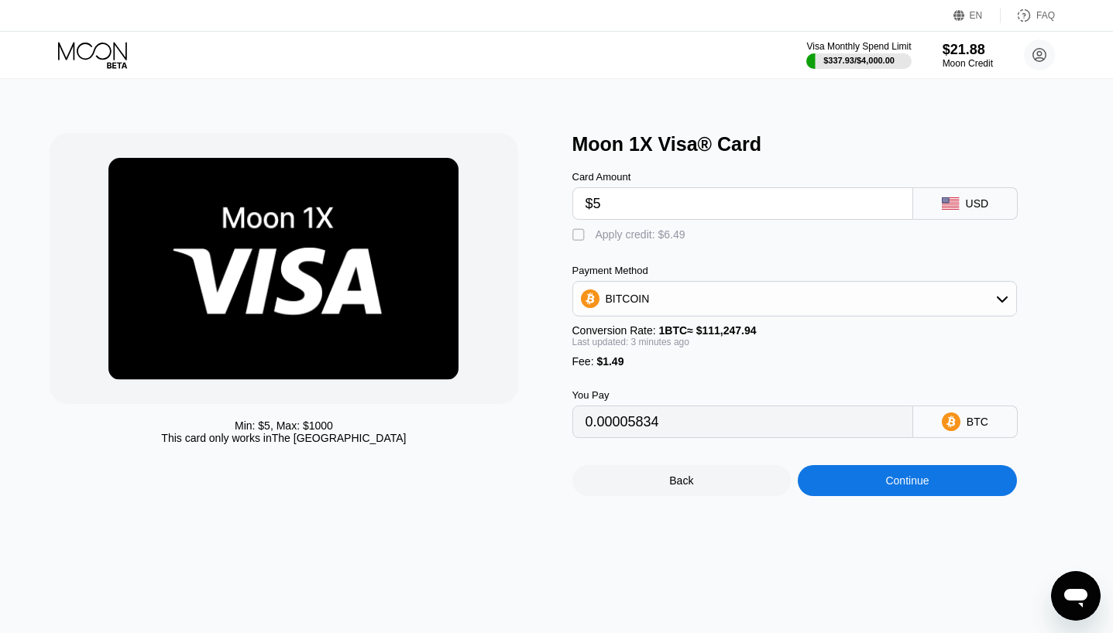
type input "$5"
type input "0.00005835"
type input "$5"
click at [635, 241] on div "Apply credit: $6.49" at bounding box center [640, 234] width 90 height 12
type input "0"
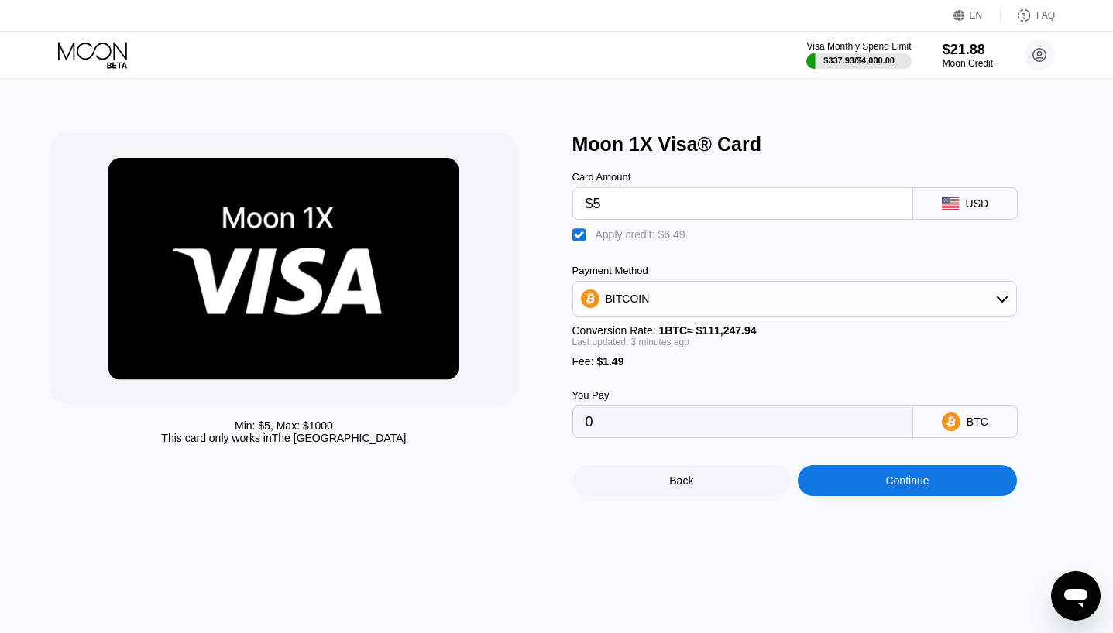
click at [916, 496] on div "Continue" at bounding box center [907, 480] width 219 height 31
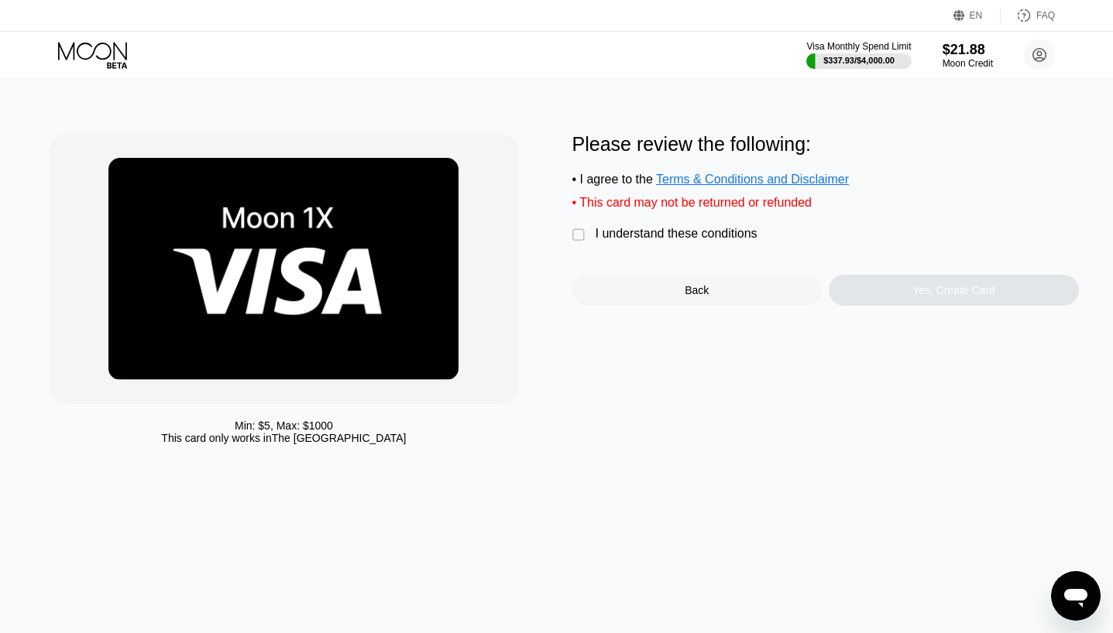
click at [706, 241] on div "I understand these conditions" at bounding box center [676, 234] width 162 height 14
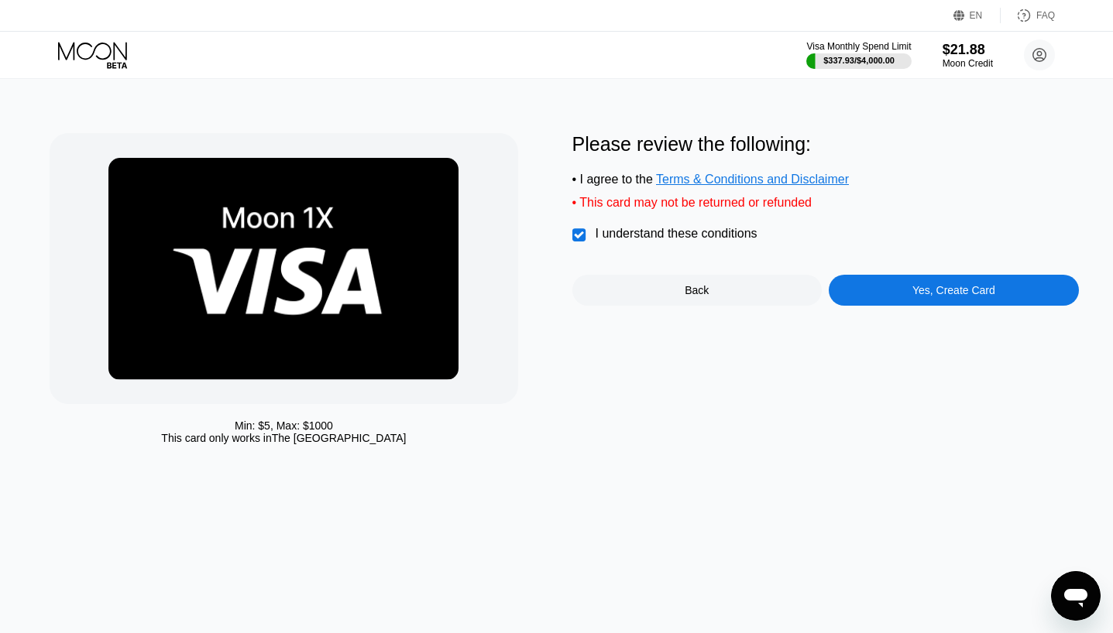
click at [903, 297] on div "Yes, Create Card" at bounding box center [953, 290] width 250 height 31
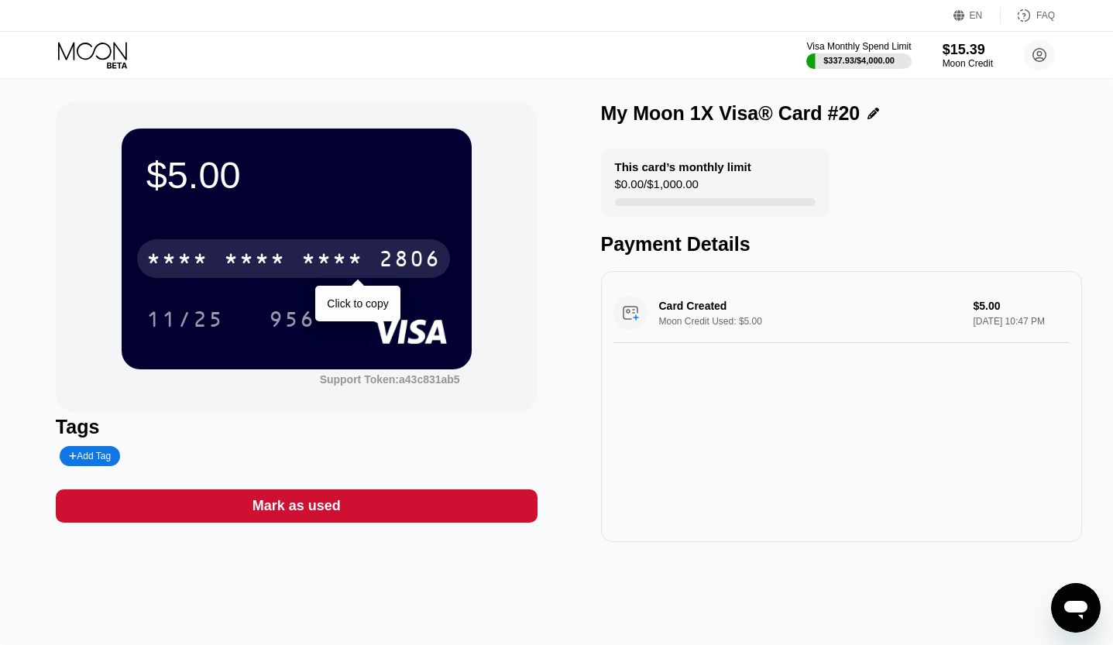
click at [348, 276] on div "* * * * * * * * * * * * 2806" at bounding box center [293, 258] width 313 height 39
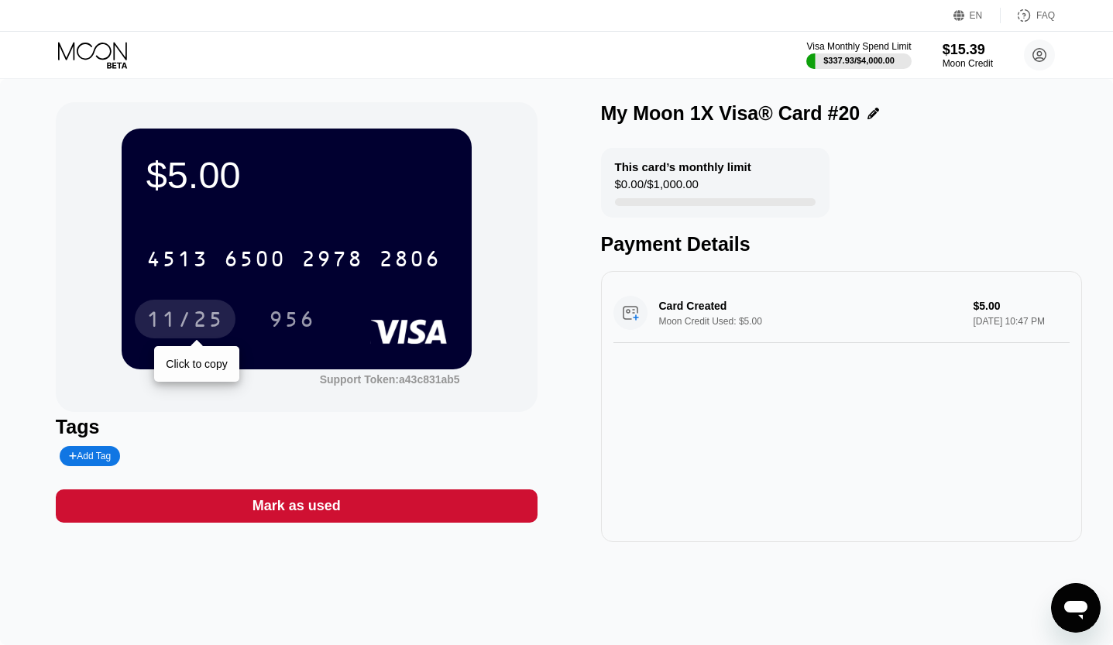
click at [169, 327] on div "11/25" at bounding box center [184, 321] width 77 height 25
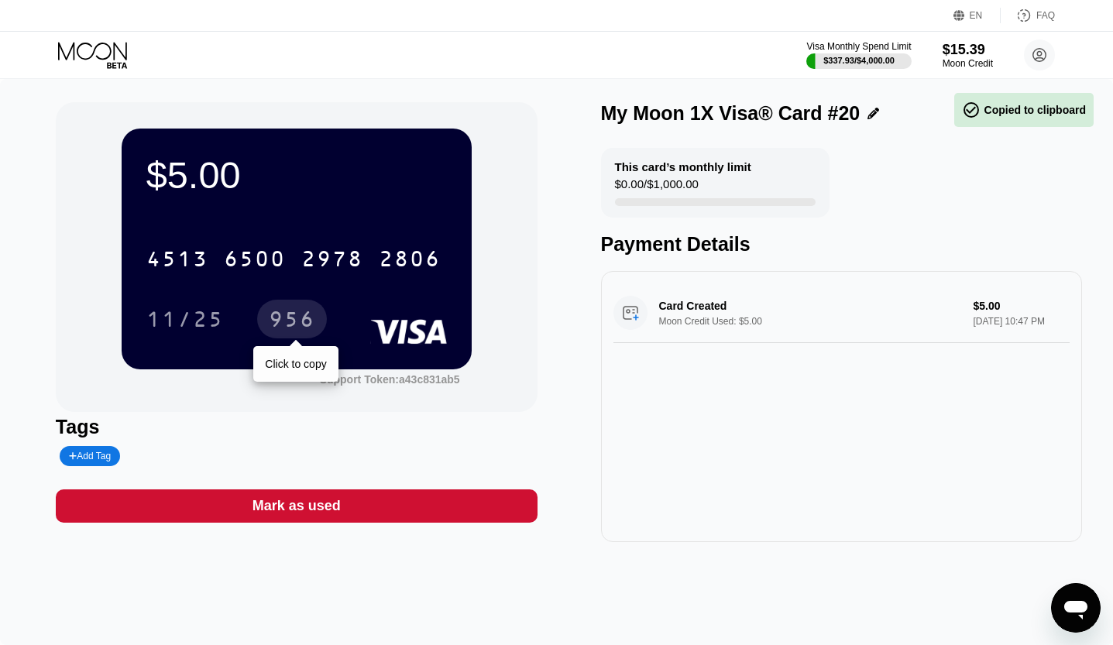
click at [273, 322] on div "956" at bounding box center [292, 321] width 46 height 25
click at [304, 266] on div "2978" at bounding box center [332, 261] width 62 height 25
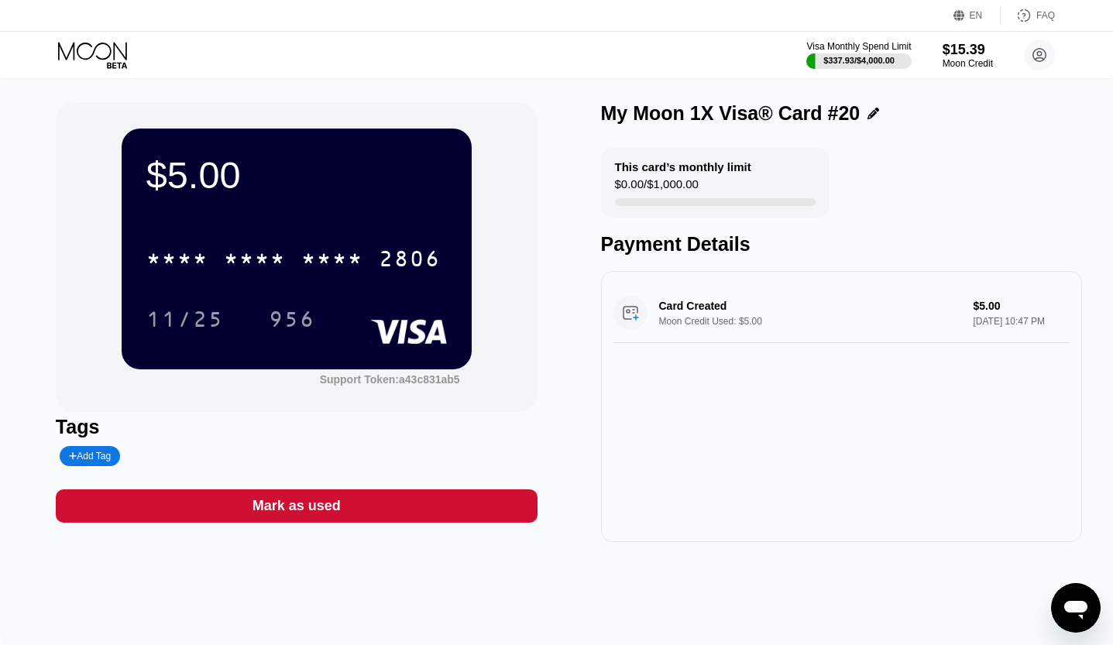
click at [219, 211] on div "$5.00 * * * * * * * * * * * * 2806 11/25 956" at bounding box center [297, 249] width 350 height 240
click at [231, 252] on div "* * * *" at bounding box center [255, 261] width 62 height 25
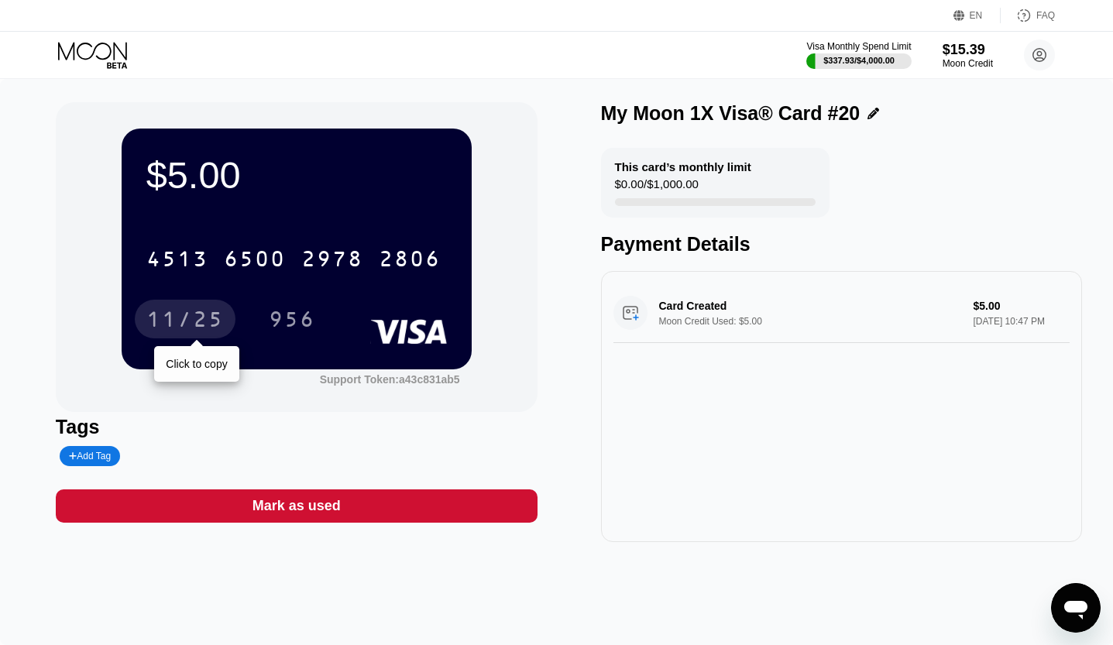
click at [203, 328] on div "11/25" at bounding box center [184, 321] width 77 height 25
click at [268, 334] on div "956" at bounding box center [292, 319] width 70 height 39
click at [196, 324] on div "11/25" at bounding box center [184, 321] width 77 height 25
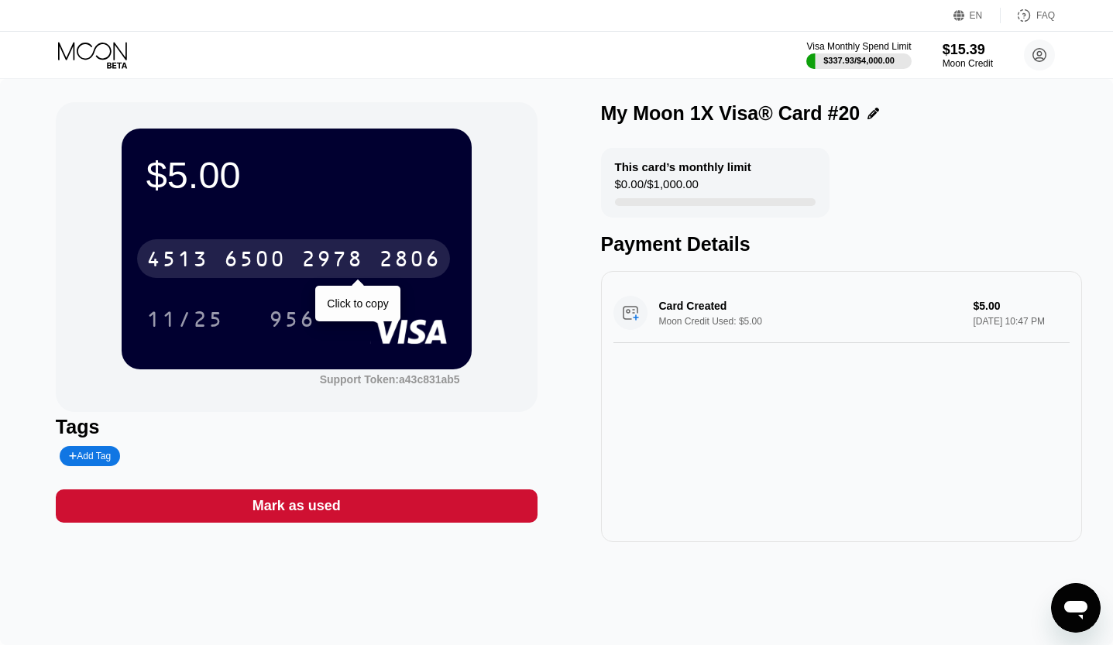
click at [300, 245] on div "[CREDIT_CARD_NUMBER]" at bounding box center [293, 258] width 313 height 39
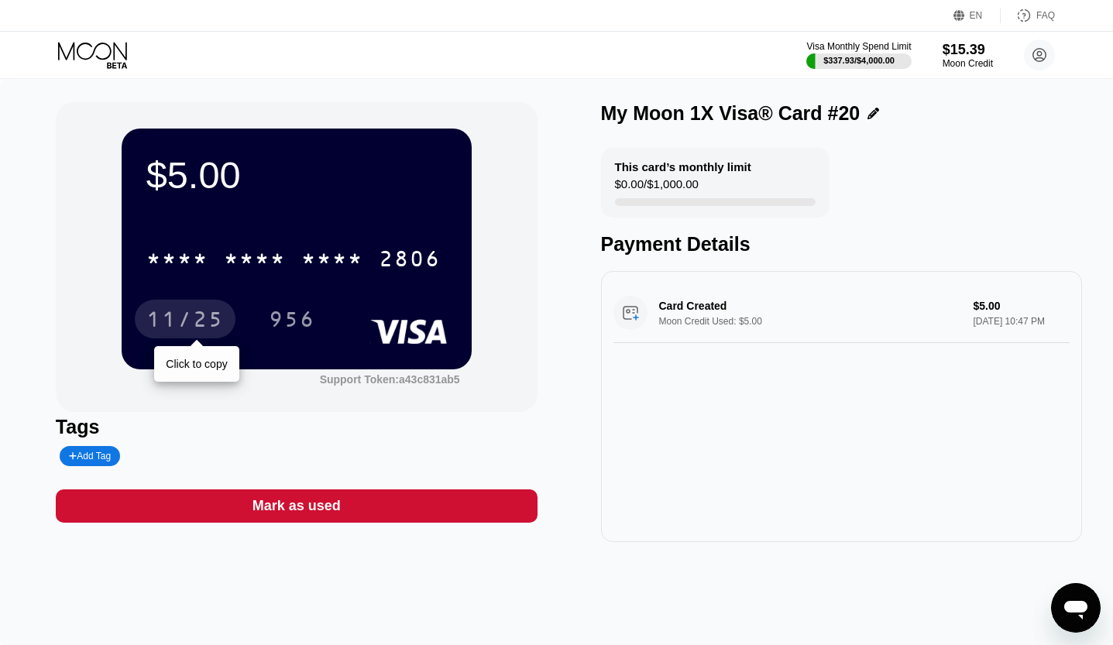
click at [190, 337] on div "11/25" at bounding box center [185, 319] width 101 height 39
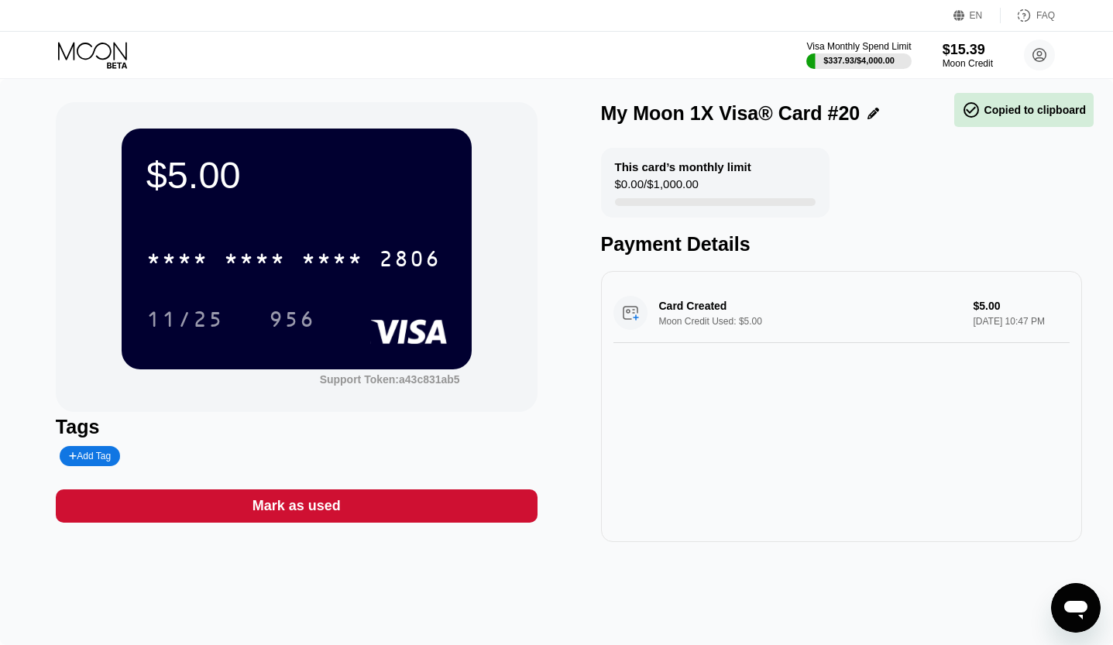
click at [271, 321] on div "956" at bounding box center [292, 319] width 70 height 39
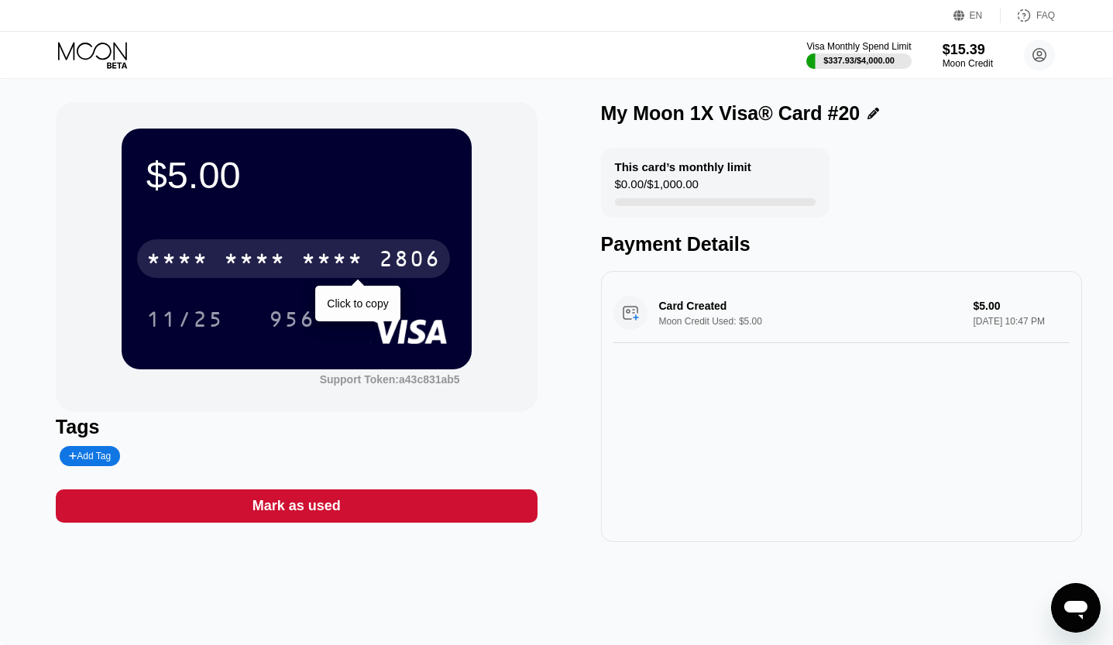
click at [253, 263] on div "* * * *" at bounding box center [255, 261] width 62 height 25
click at [214, 300] on div "[CREDIT_CARD_NUMBER] Click to copy 11/25 956" at bounding box center [296, 273] width 300 height 91
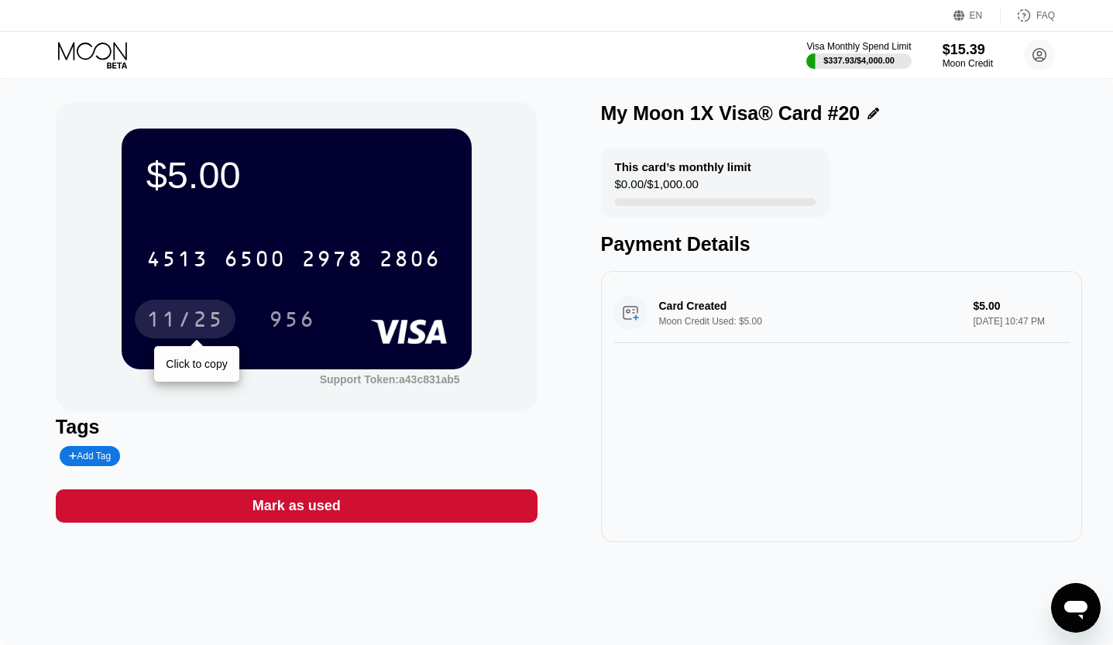
click at [204, 311] on div "11/25" at bounding box center [184, 321] width 77 height 25
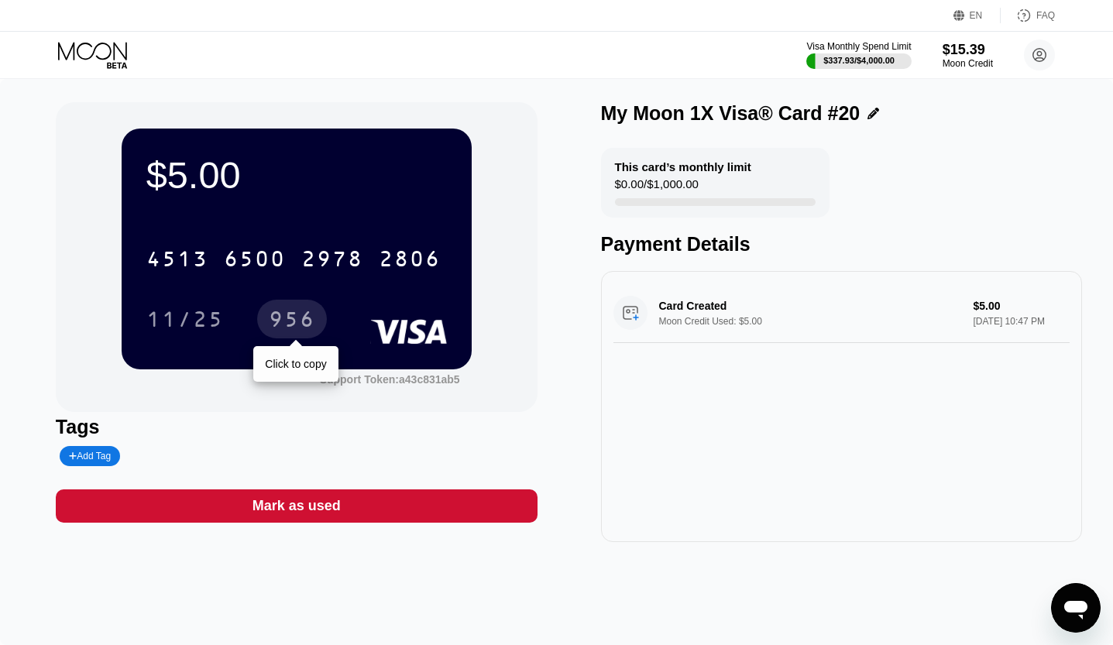
click at [283, 305] on div "956" at bounding box center [292, 319] width 70 height 39
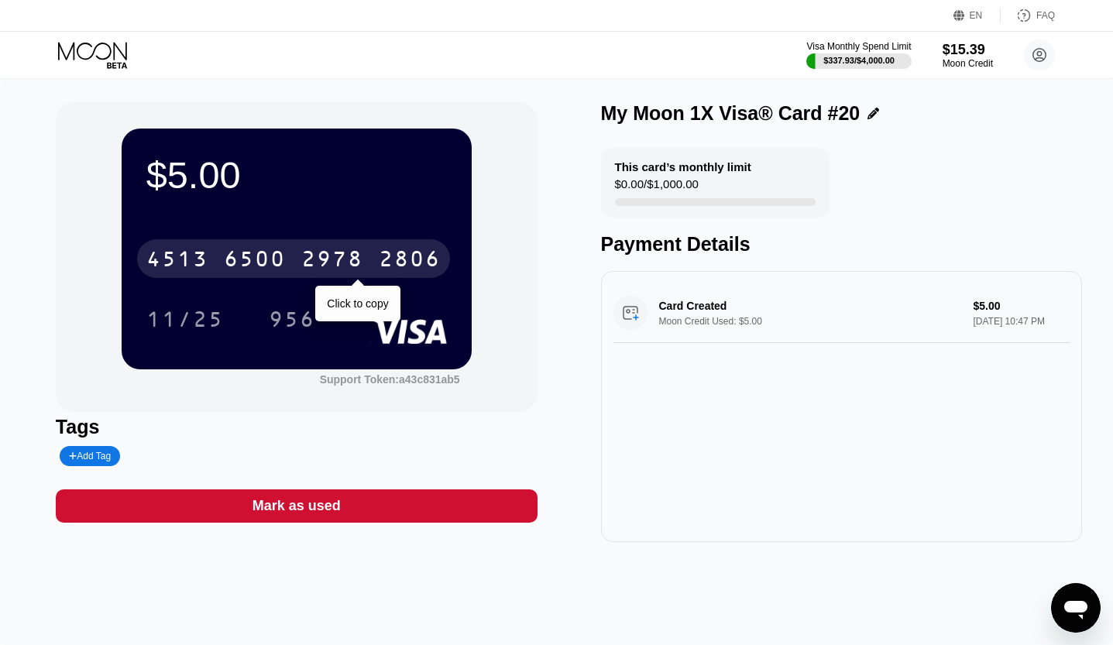
click at [239, 257] on div "6500" at bounding box center [255, 261] width 62 height 25
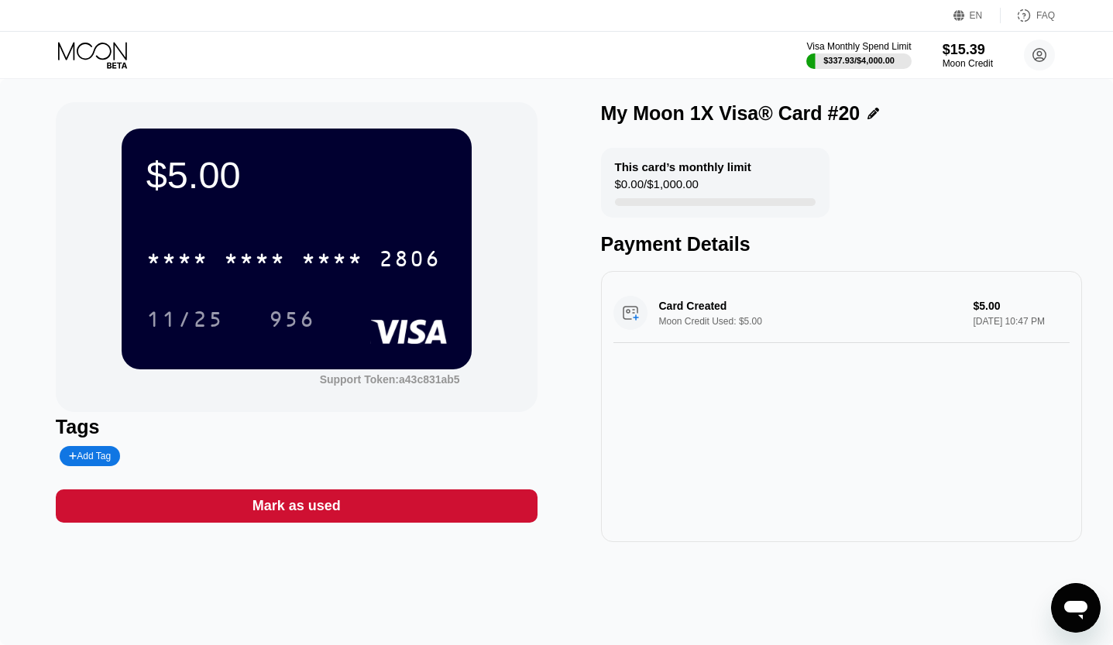
click at [190, 317] on div "11/25" at bounding box center [184, 321] width 77 height 25
click at [295, 341] on div "$5.00 * * * * * * * * * * * * 2806 11/25 956" at bounding box center [297, 249] width 350 height 240
click at [290, 318] on div "956" at bounding box center [292, 321] width 46 height 25
